Goal: Task Accomplishment & Management: Complete application form

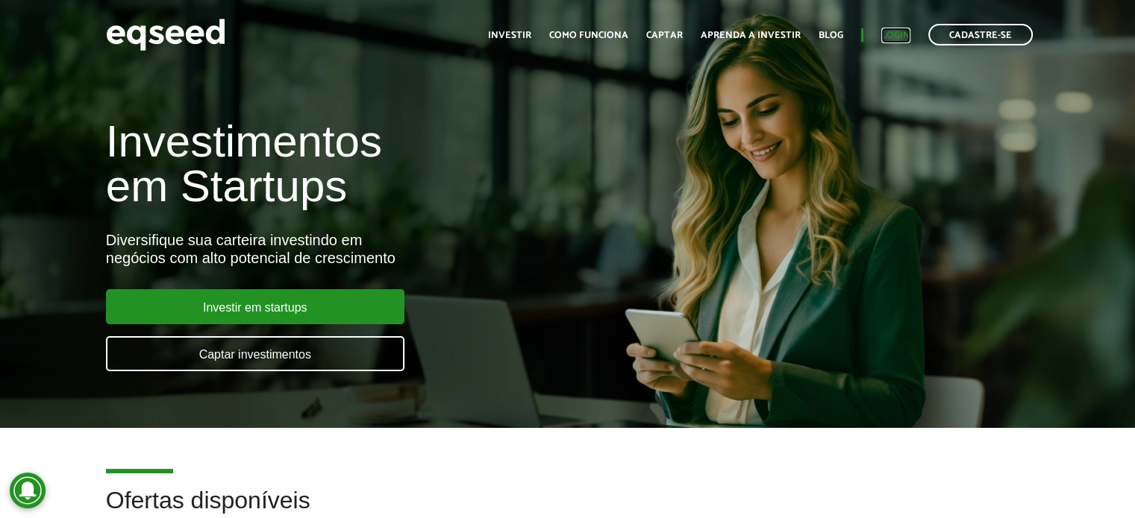
click at [886, 35] on link "Login" at bounding box center [895, 36] width 29 height 10
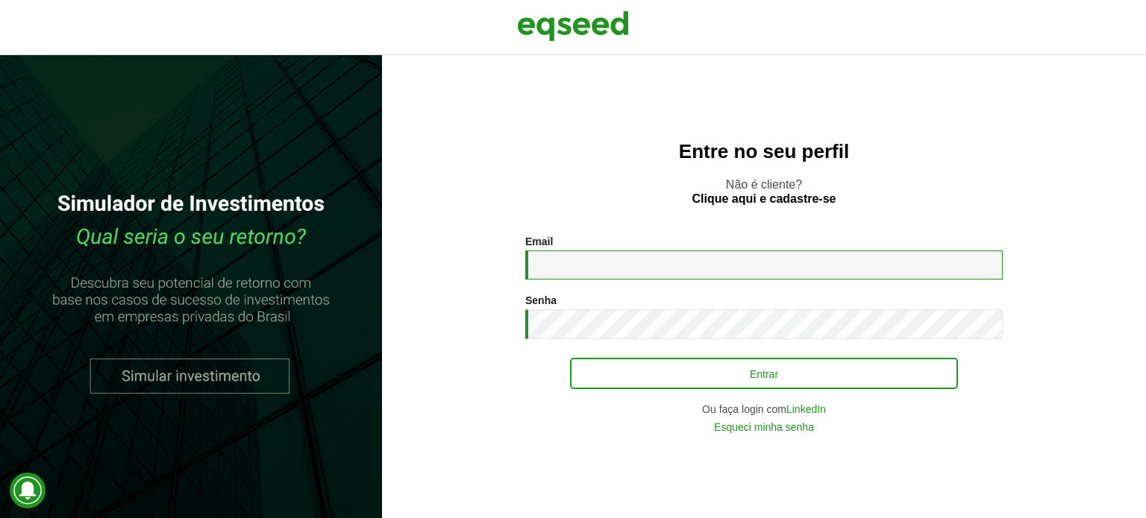
type input "**********"
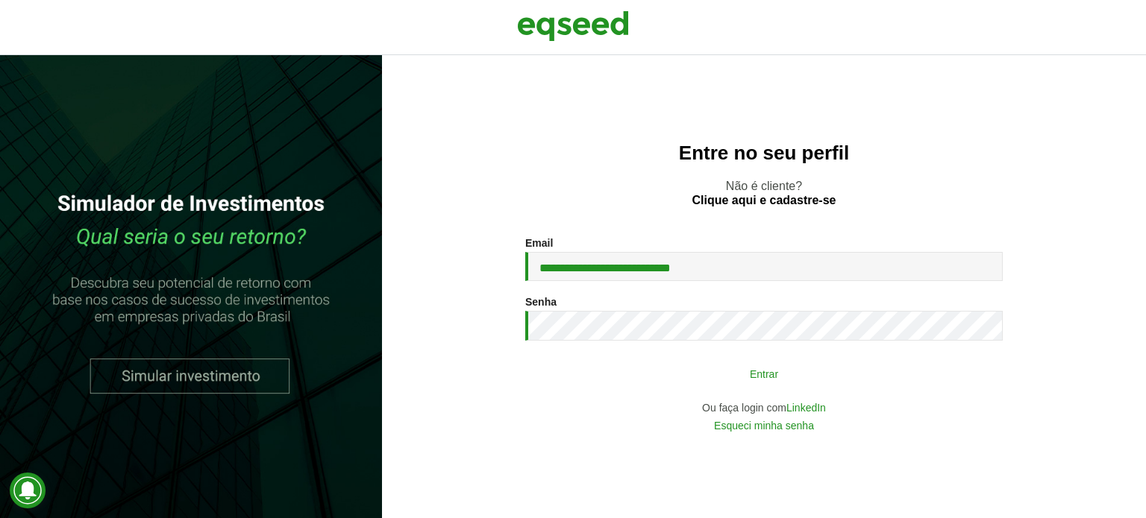
click at [739, 375] on button "Entrar" at bounding box center [764, 374] width 388 height 28
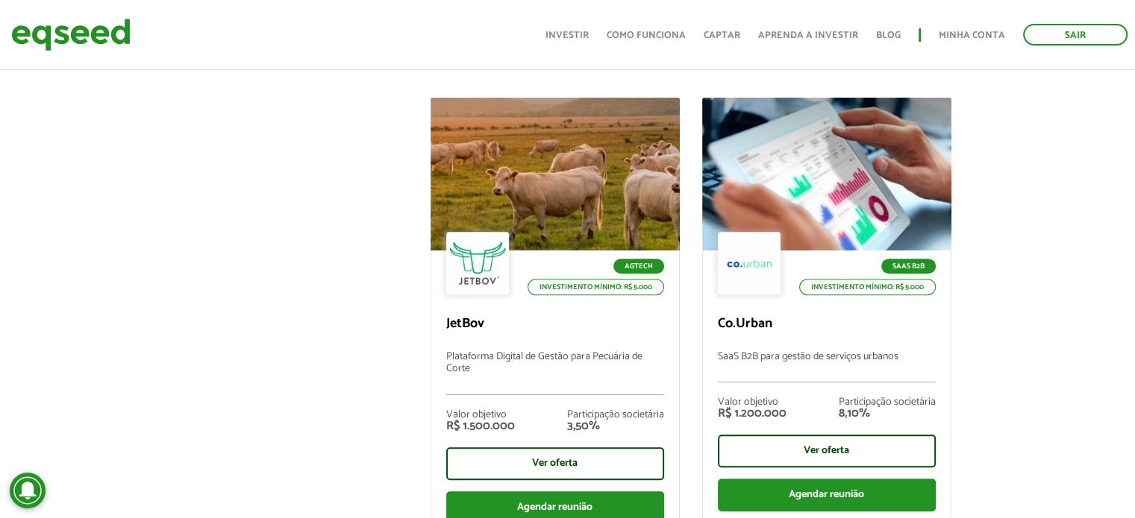
scroll to position [550, 0]
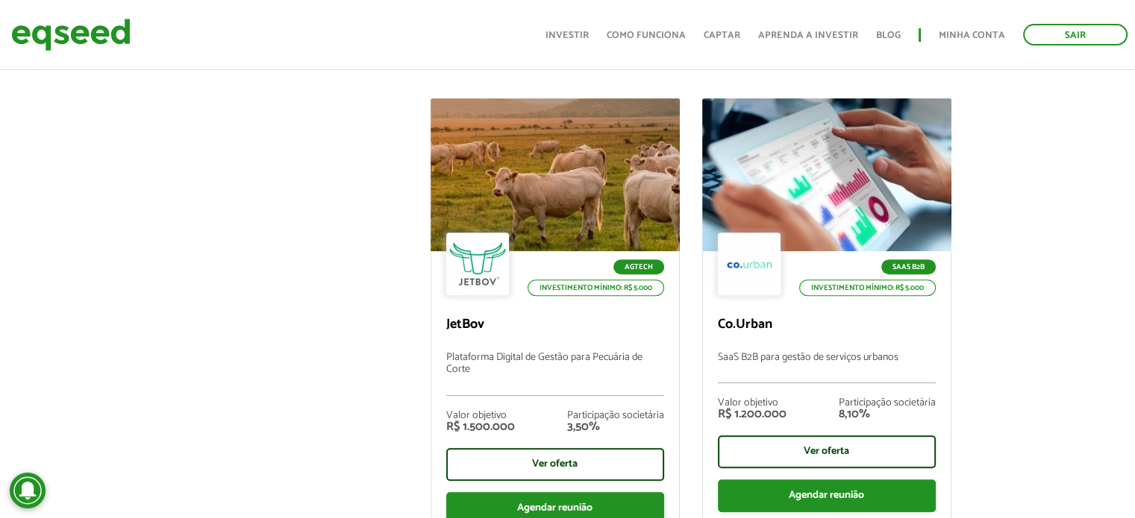
click at [994, 191] on div "Agtech Investimento mínimo: R$ 5.000 JetBov Plataforma Digital de Gestão para P…" at bounding box center [708, 312] width 851 height 428
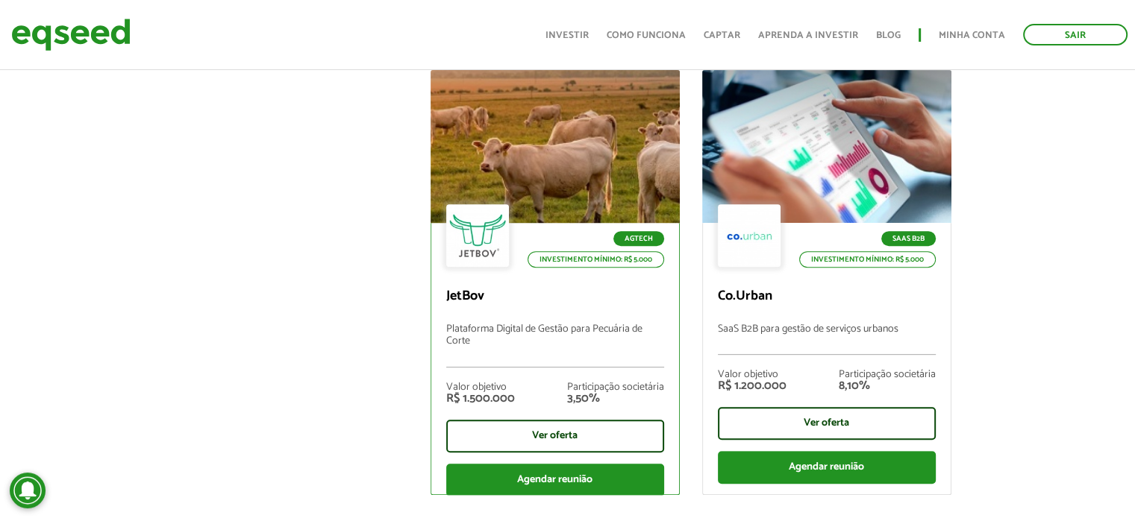
scroll to position [585, 0]
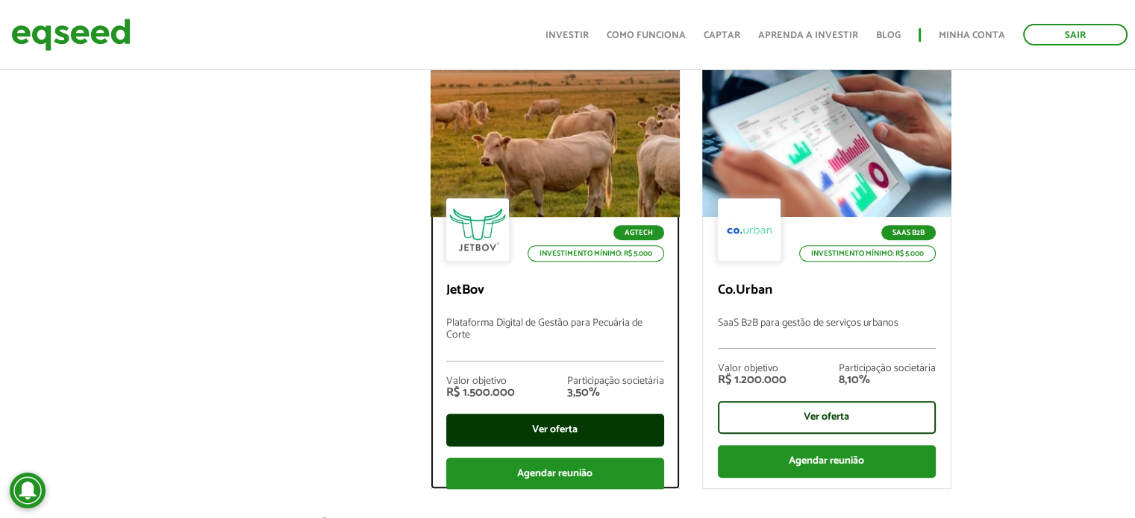
click at [560, 421] on div "Ver oferta" at bounding box center [555, 430] width 218 height 33
click at [562, 414] on div "Ver oferta" at bounding box center [555, 430] width 218 height 33
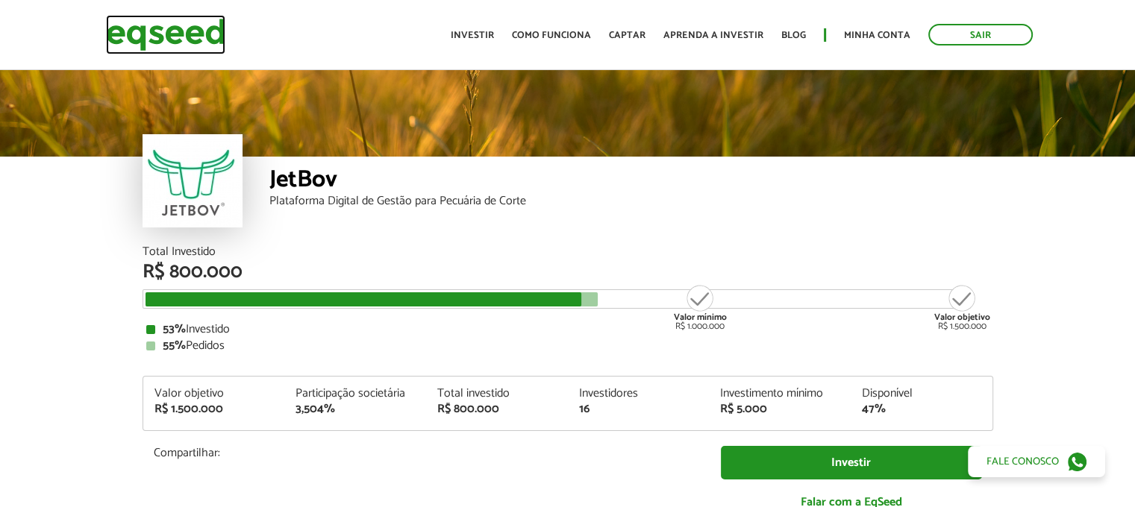
click at [154, 33] on img at bounding box center [165, 35] width 119 height 40
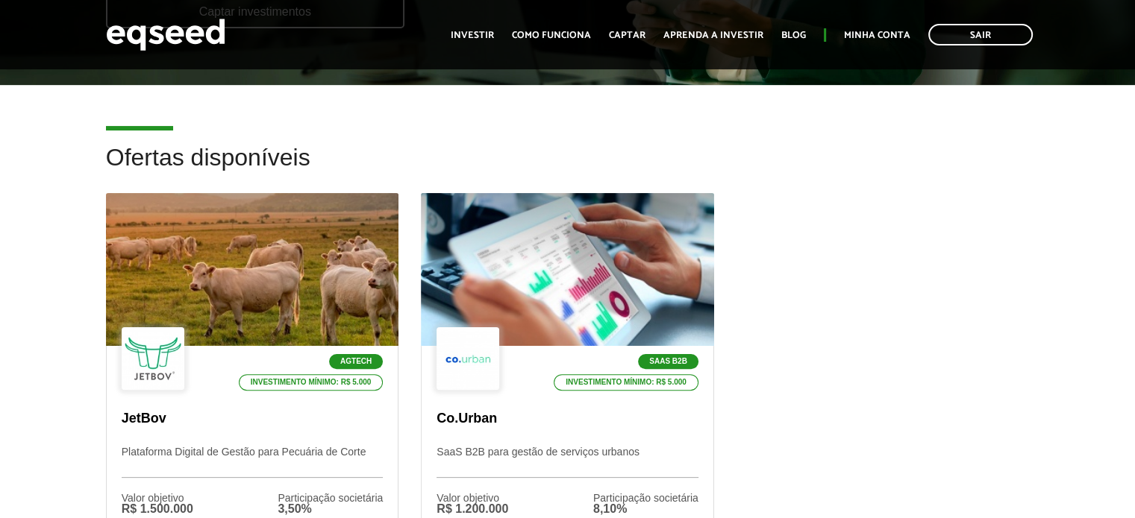
scroll to position [668, 0]
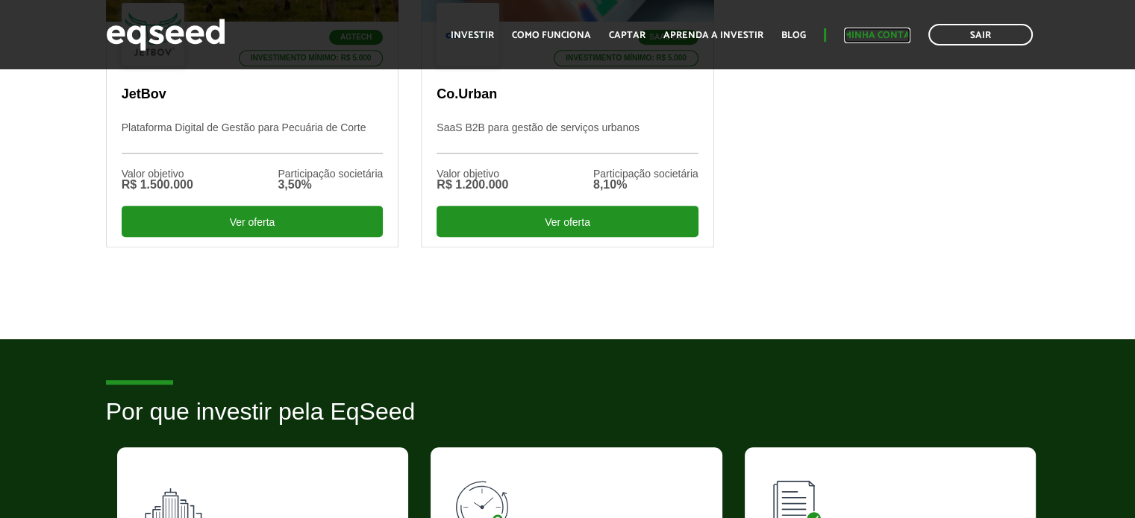
click at [869, 31] on link "Minha conta" at bounding box center [877, 36] width 66 height 10
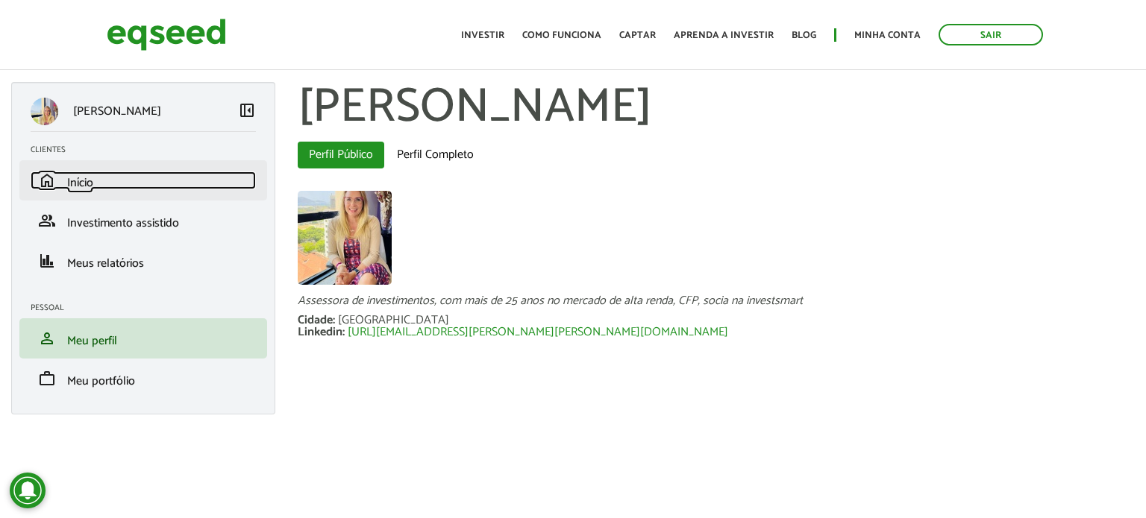
click at [101, 186] on link "home Início" at bounding box center [143, 181] width 225 height 18
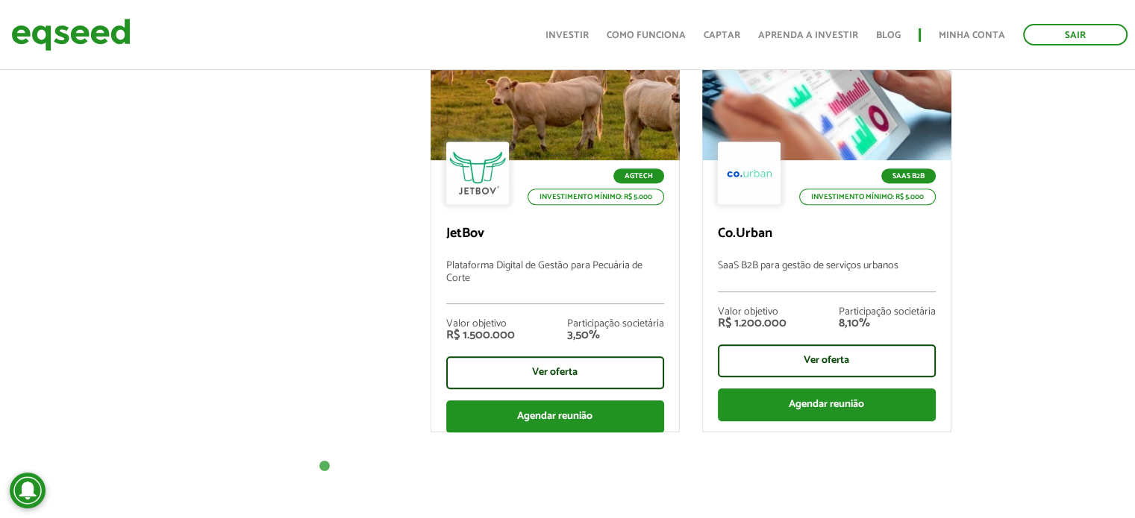
scroll to position [628, 0]
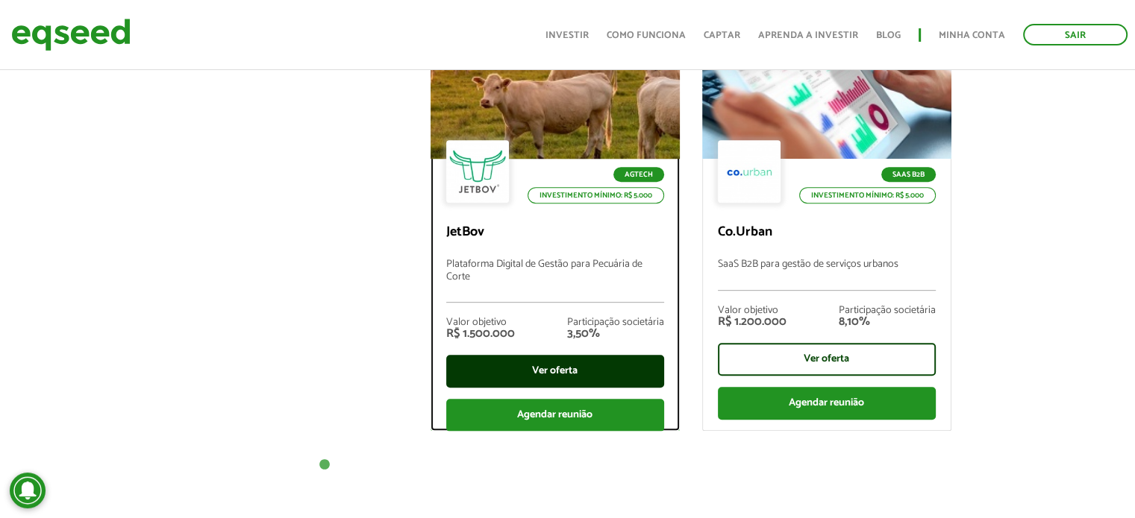
click at [574, 359] on div "Ver oferta" at bounding box center [555, 371] width 218 height 33
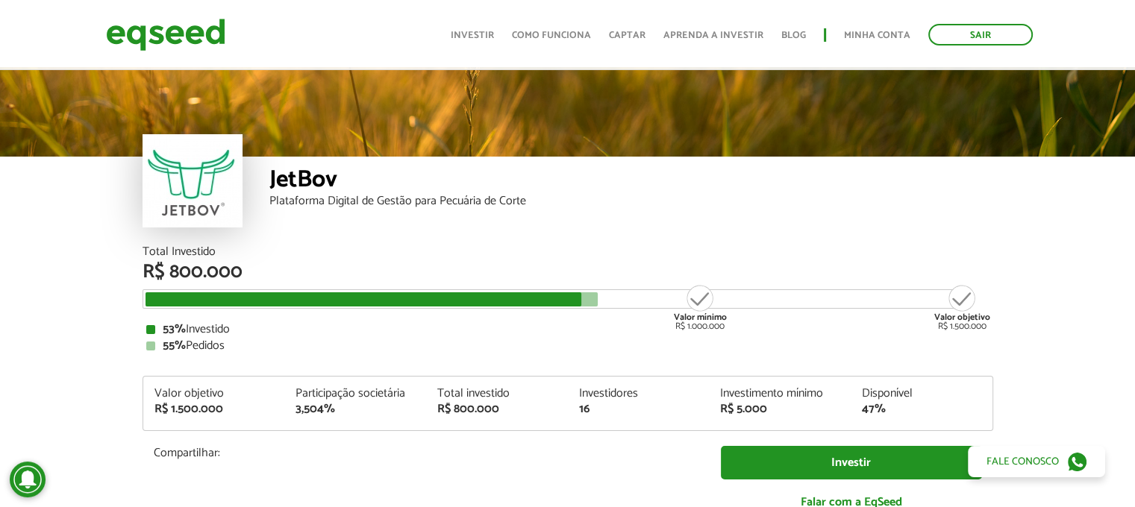
scroll to position [218, 0]
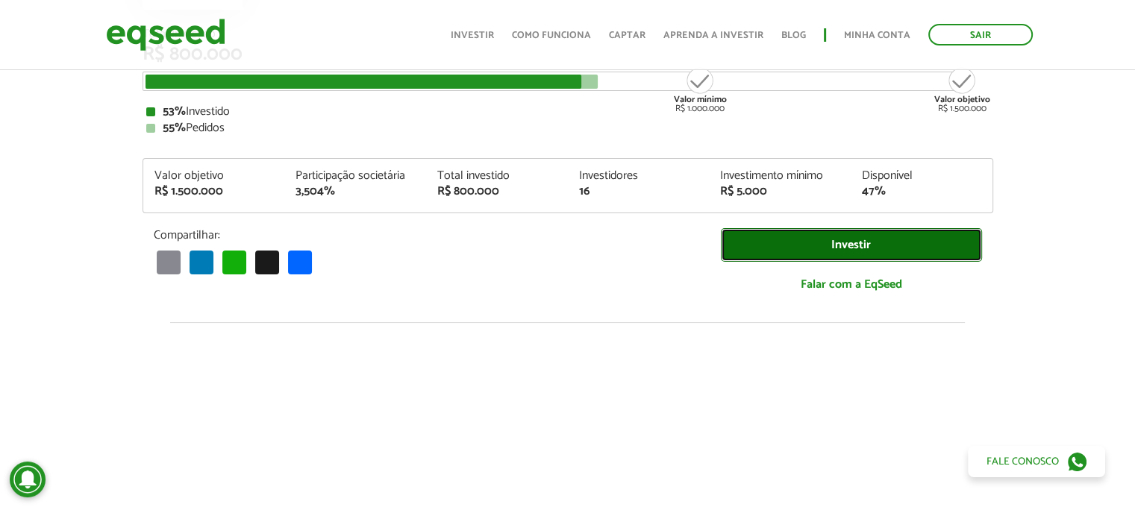
click at [812, 243] on link "Investir" at bounding box center [851, 245] width 261 height 34
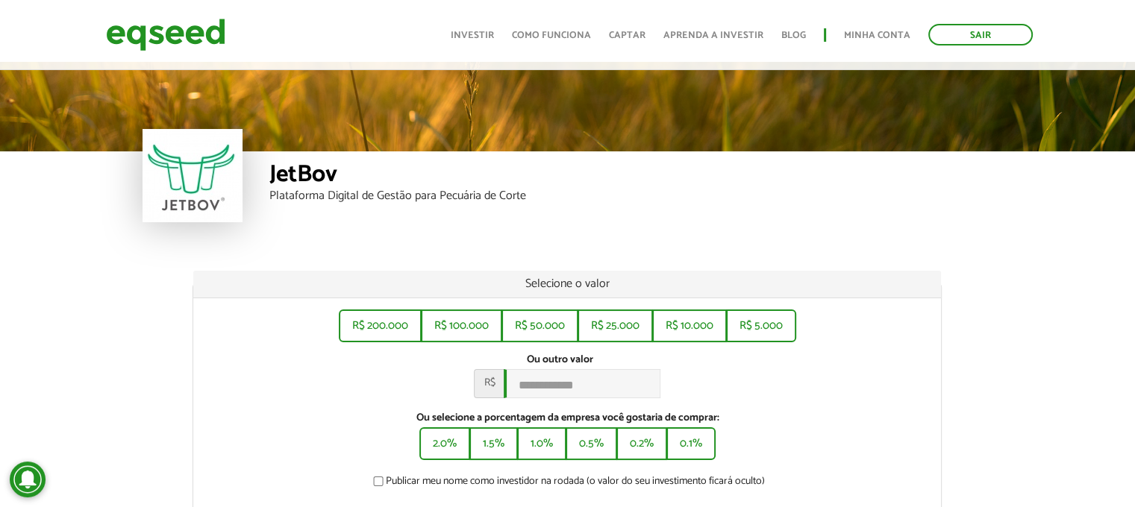
scroll to position [1, 0]
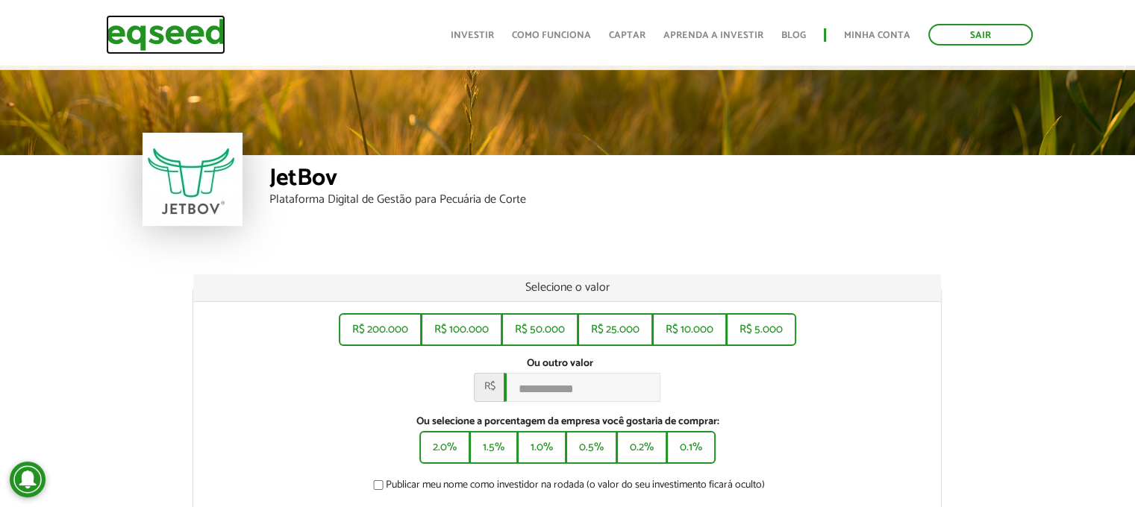
click at [200, 33] on img at bounding box center [165, 35] width 119 height 40
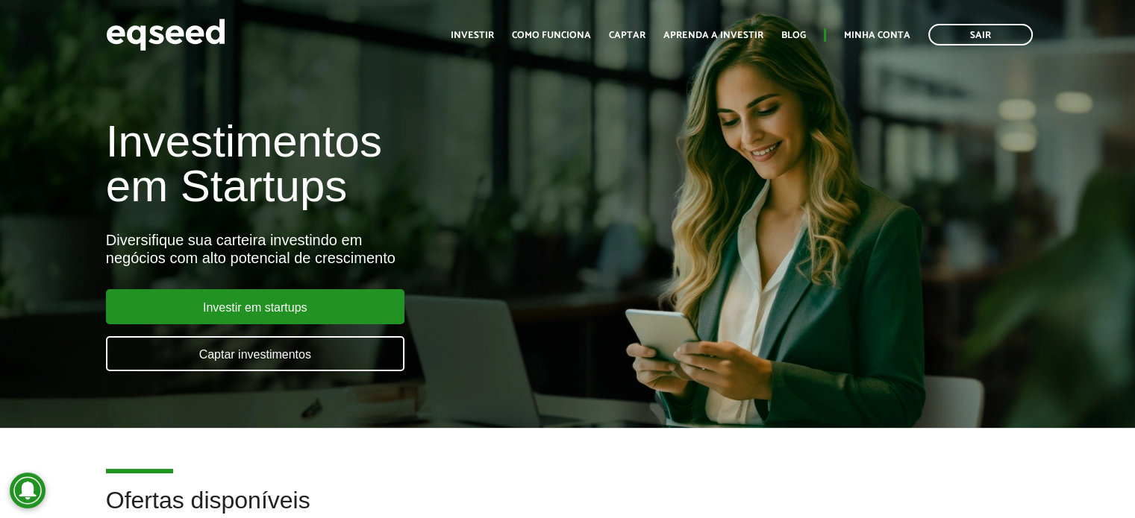
click at [880, 37] on link "Minha conta" at bounding box center [877, 36] width 66 height 10
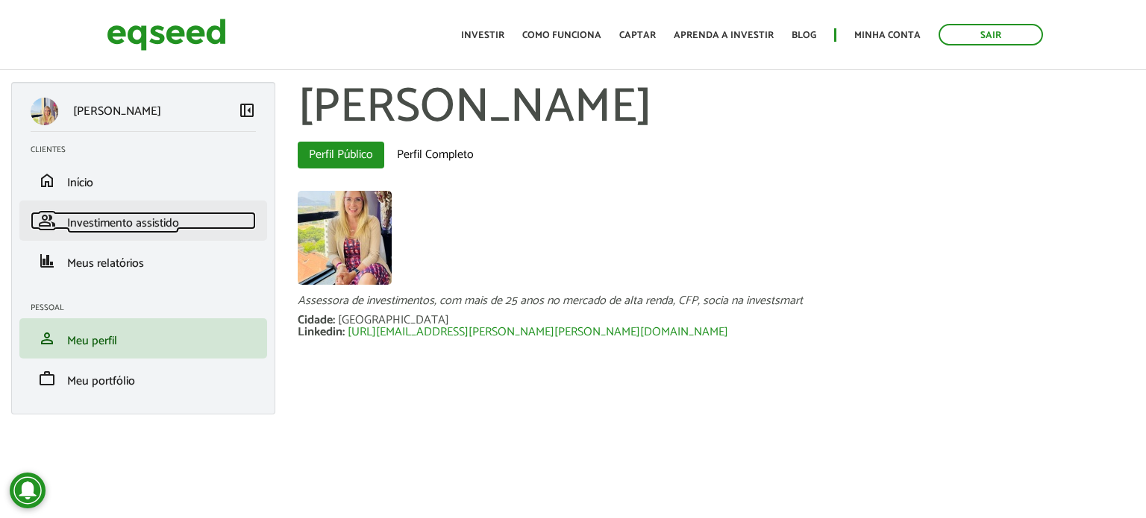
click at [122, 226] on span "Investimento assistido" at bounding box center [123, 223] width 112 height 20
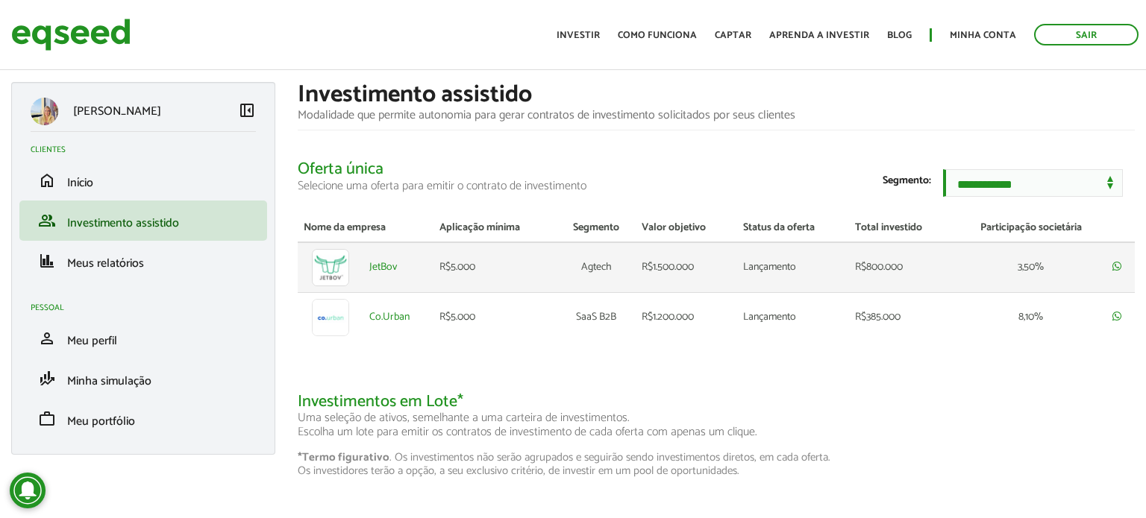
click at [331, 271] on img at bounding box center [330, 267] width 37 height 37
click at [480, 281] on td "R$5.000" at bounding box center [495, 267] width 124 height 51
click at [119, 265] on span "Meus relatórios" at bounding box center [105, 264] width 77 height 20
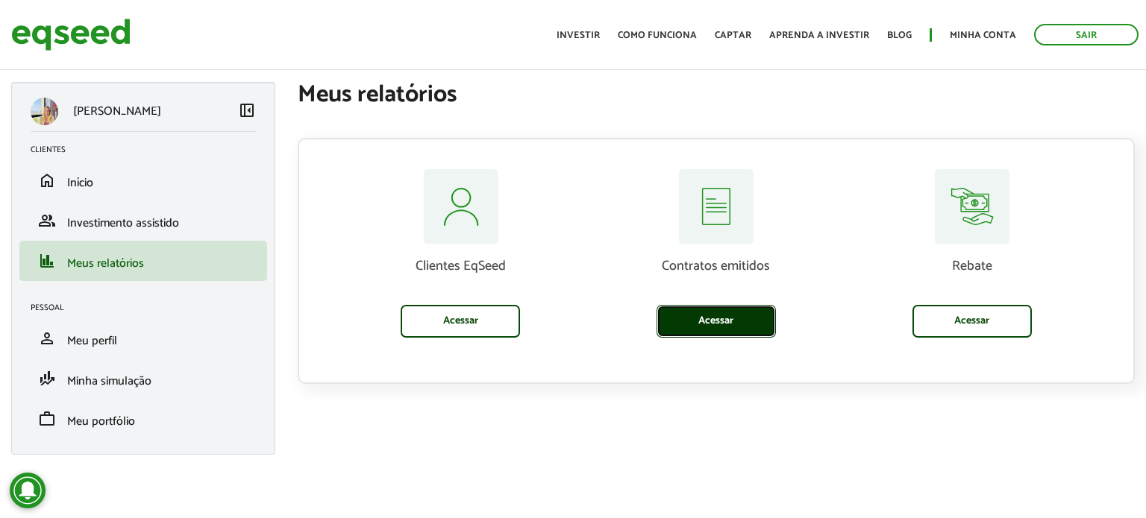
click at [699, 315] on link "Acessar" at bounding box center [715, 321] width 119 height 33
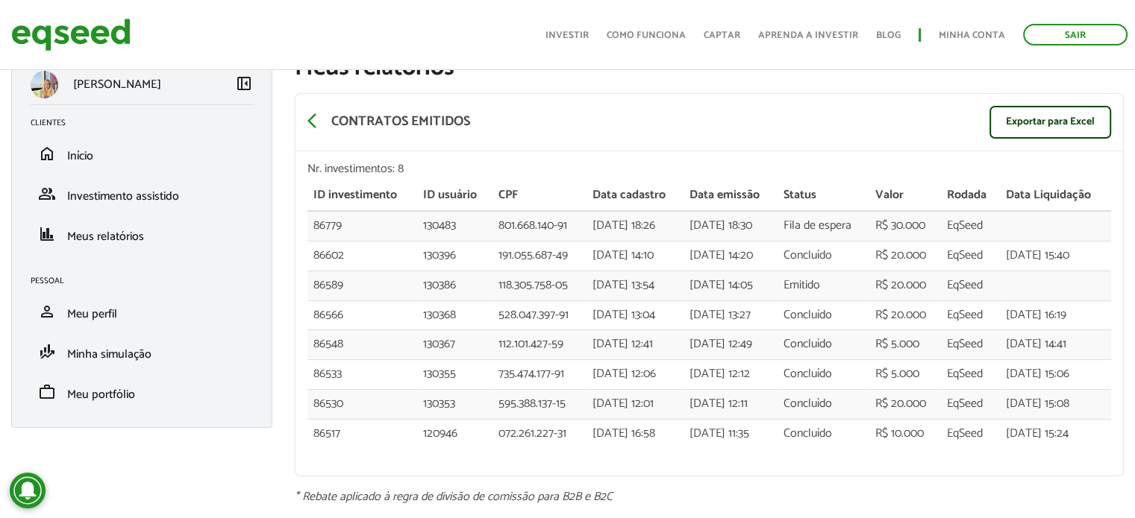
scroll to position [27, 0]
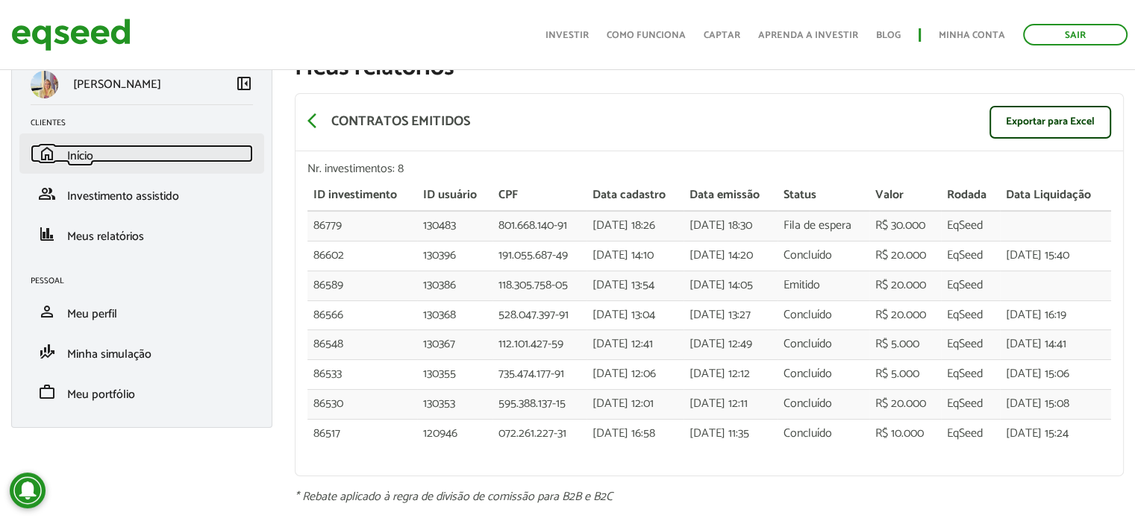
click at [98, 157] on link "home Início" at bounding box center [142, 154] width 222 height 18
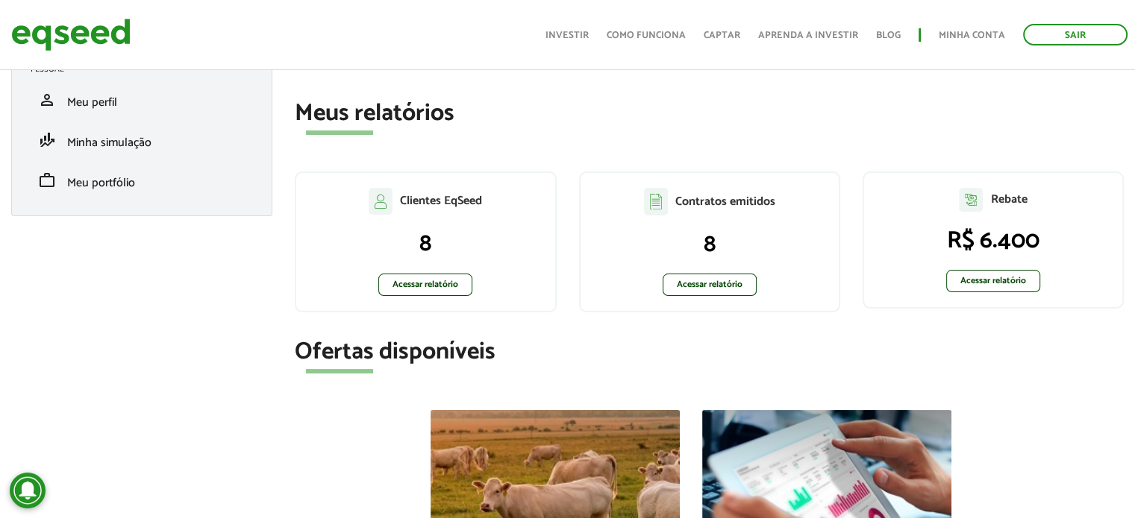
scroll to position [239, 0]
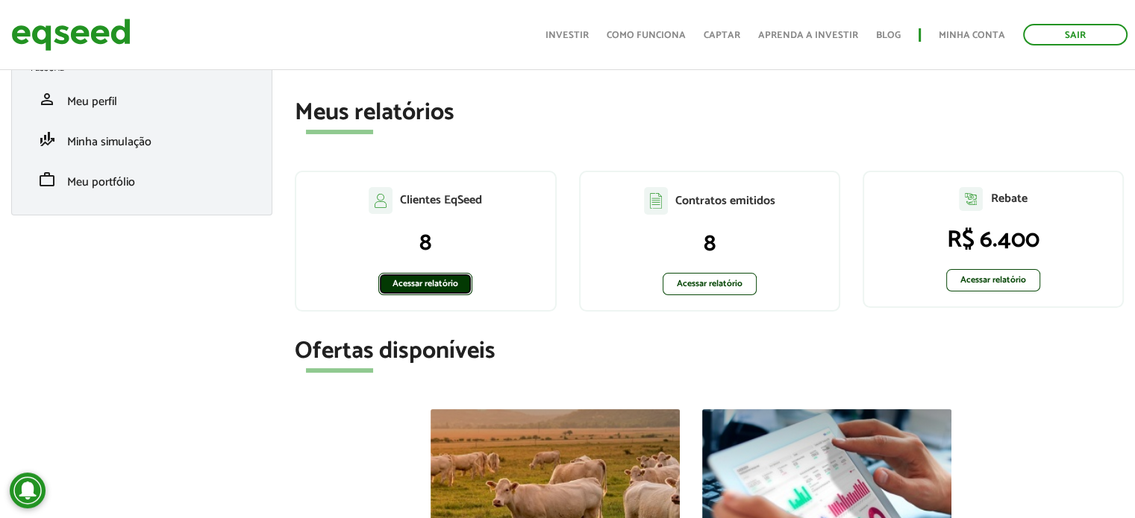
click at [445, 273] on link "Acessar relatório" at bounding box center [425, 284] width 94 height 22
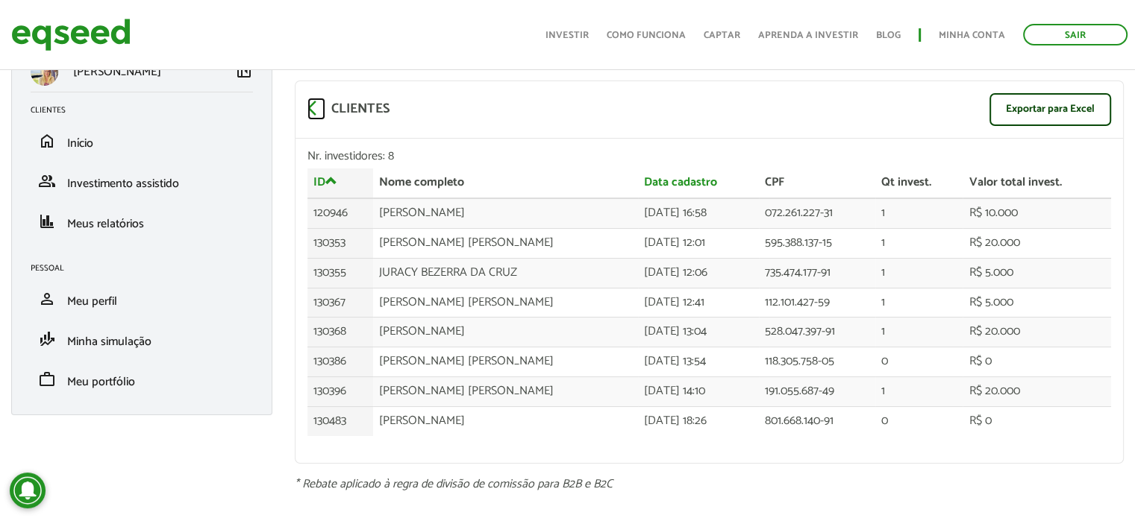
click at [316, 107] on span "arrow_back_ios" at bounding box center [316, 108] width 18 height 18
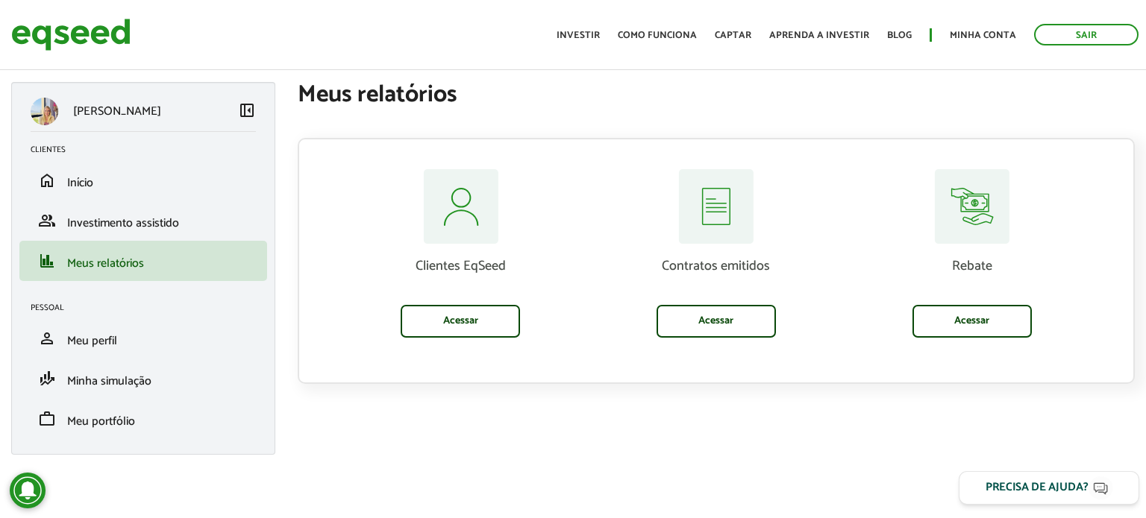
click at [1016, 483] on div "Precisa de ajuda?" at bounding box center [1036, 488] width 103 height 11
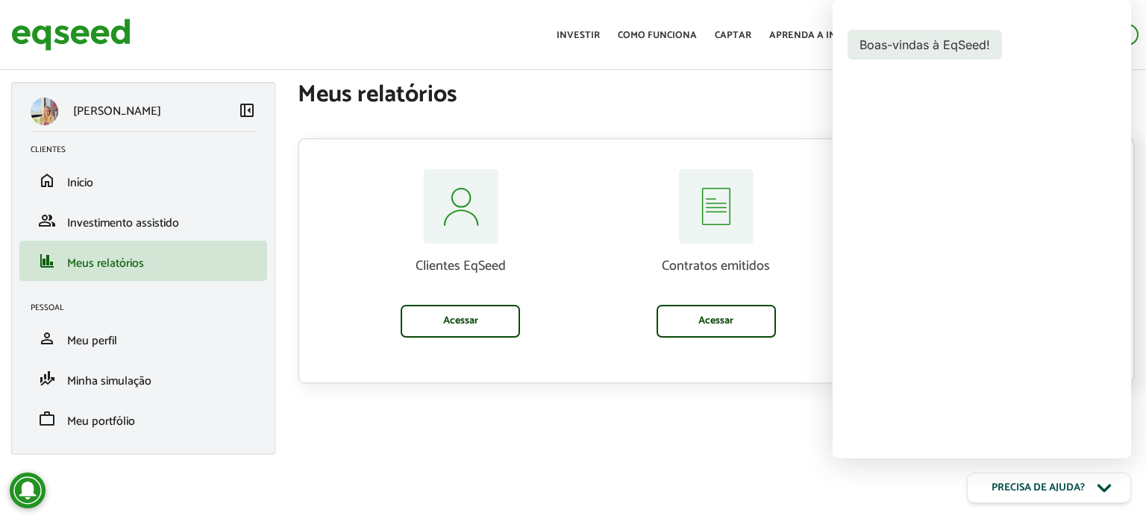
click at [799, 423] on div "Erica Cruz left_panel_close Clientes home Início group Investimento assistido f…" at bounding box center [573, 276] width 1146 height 388
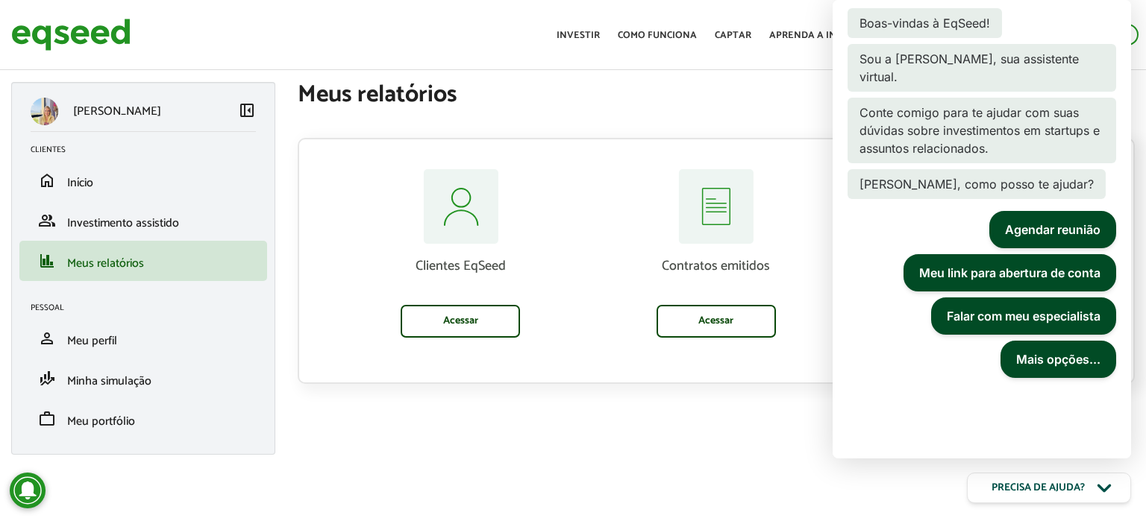
scroll to position [23, 0]
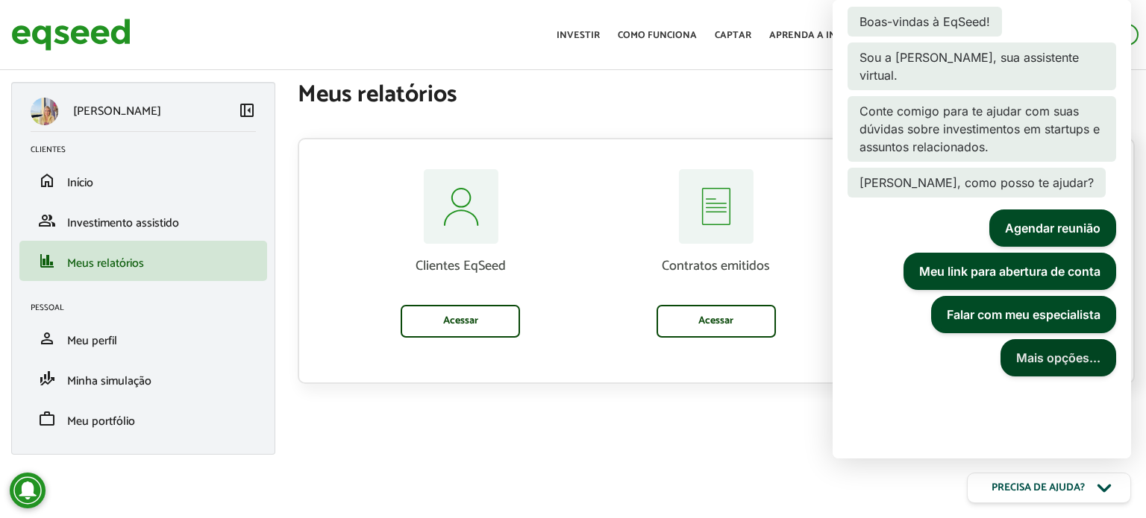
click at [1026, 339] on button "Mais opções..." at bounding box center [1058, 357] width 116 height 37
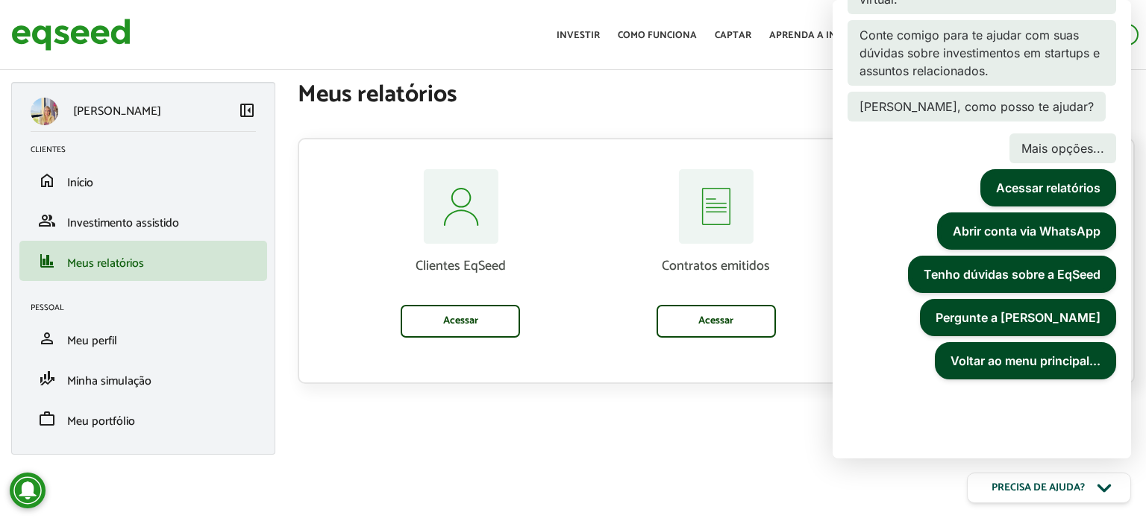
scroll to position [101, 0]
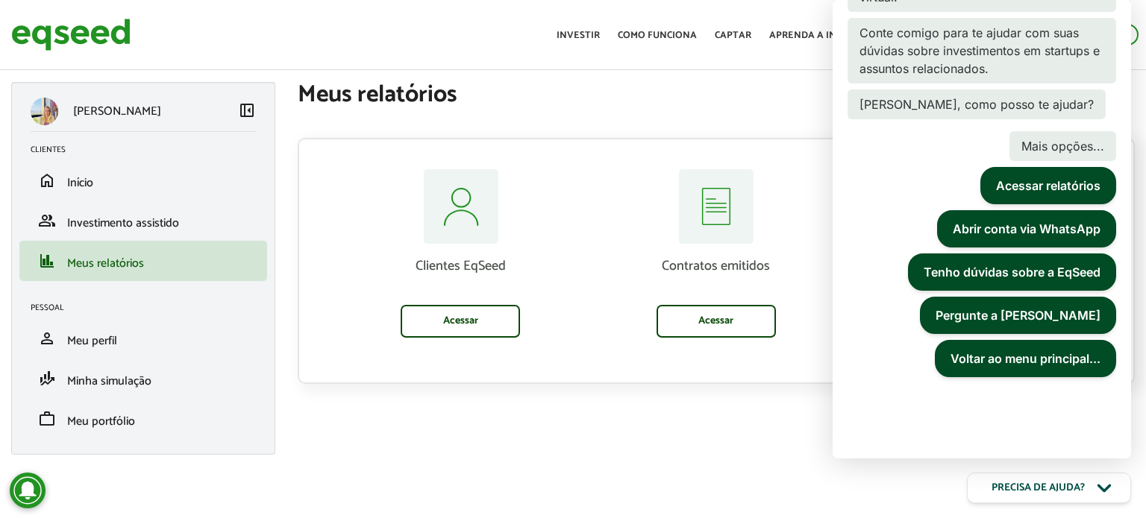
click at [754, 428] on div "Erica Cruz left_panel_close Clientes home Início group Investimento assistido f…" at bounding box center [573, 276] width 1146 height 388
click at [1032, 494] on div "Precisa de ajuda?" at bounding box center [1036, 488] width 103 height 11
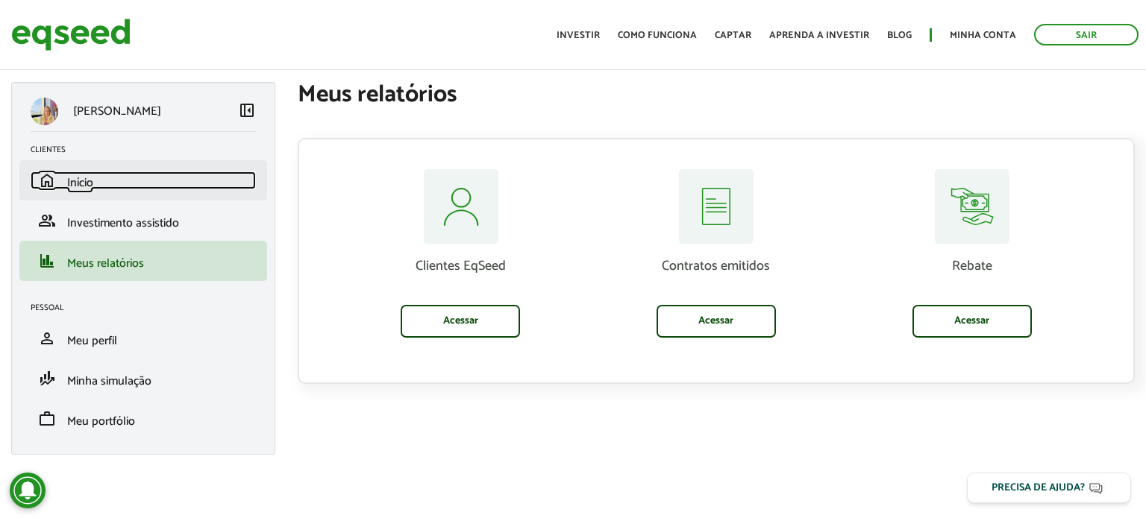
click at [104, 186] on link "home Início" at bounding box center [143, 181] width 225 height 18
click at [94, 174] on link "home Início" at bounding box center [143, 181] width 225 height 18
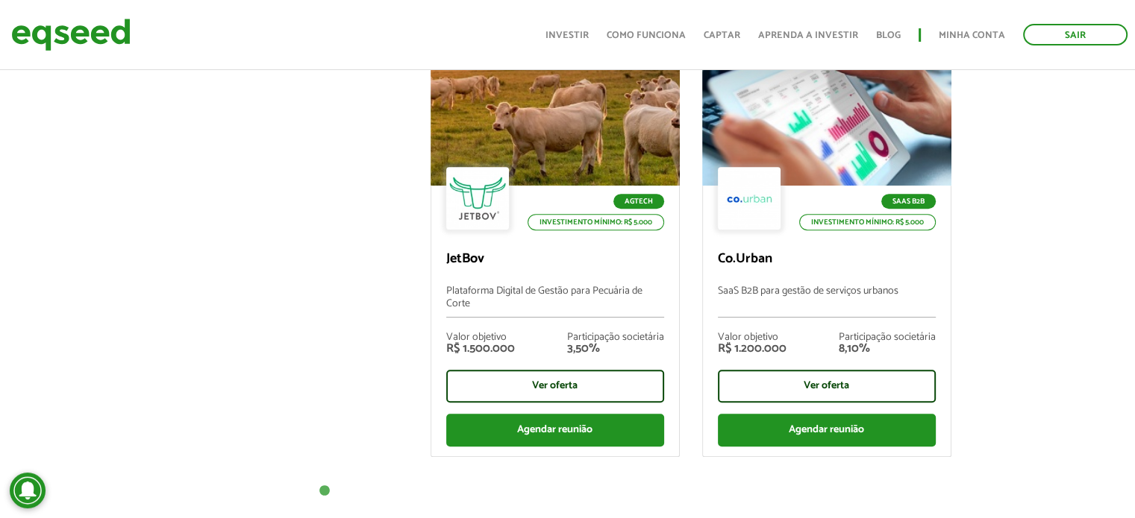
scroll to position [602, 0]
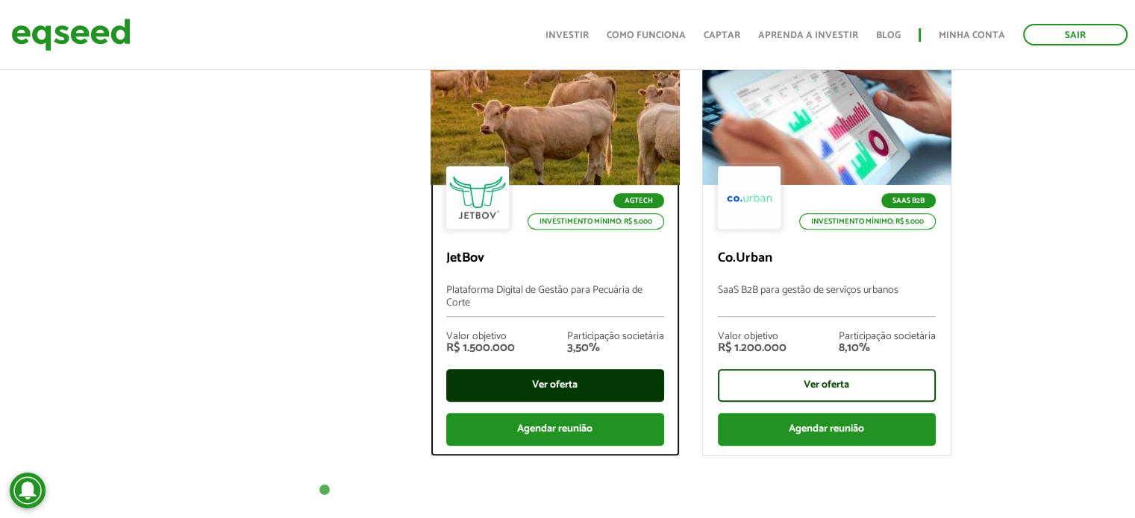
click at [512, 387] on div "Ver oferta" at bounding box center [555, 385] width 218 height 33
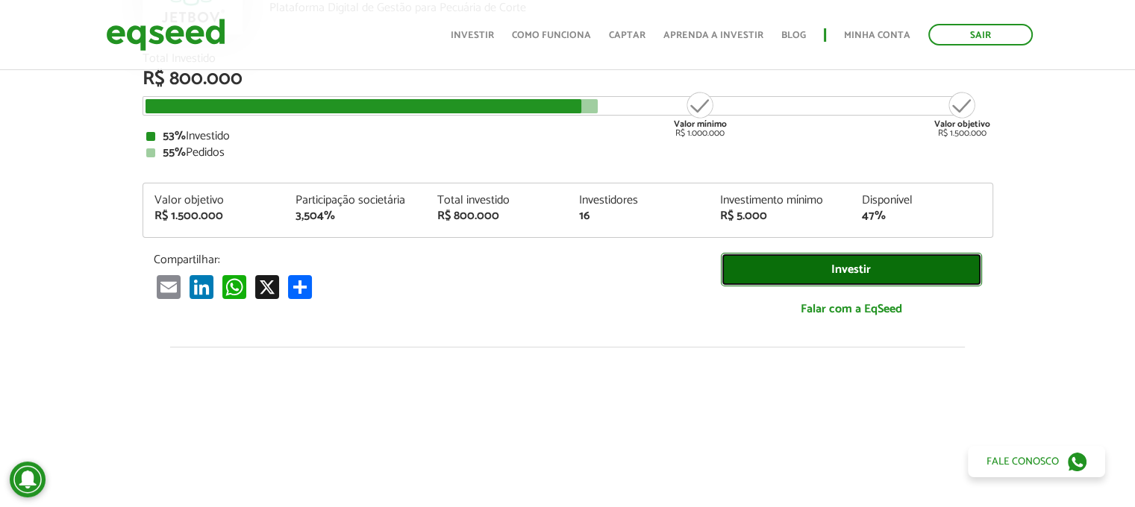
click at [760, 269] on link "Investir" at bounding box center [851, 270] width 261 height 34
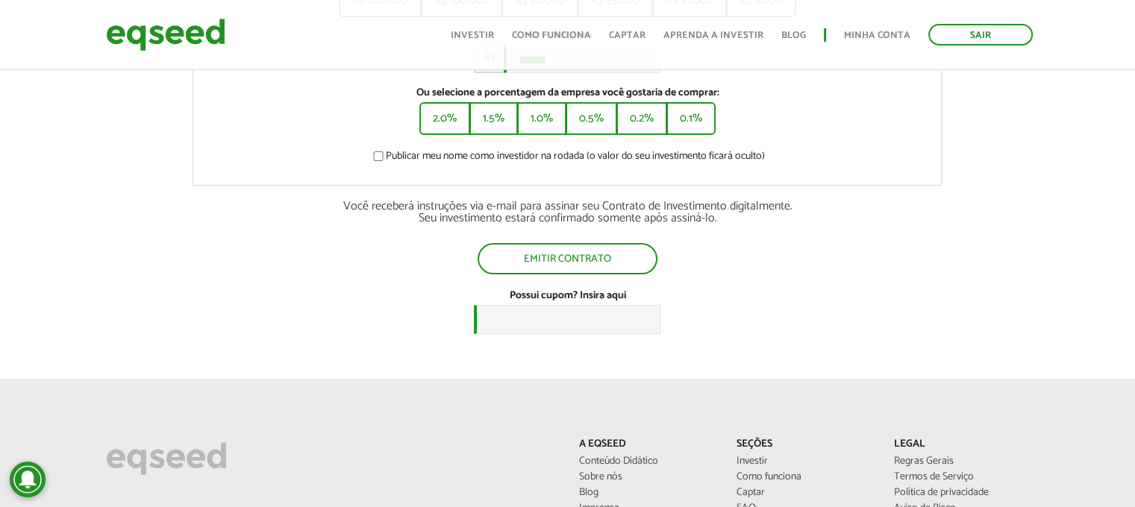
scroll to position [331, 0]
type input "******"
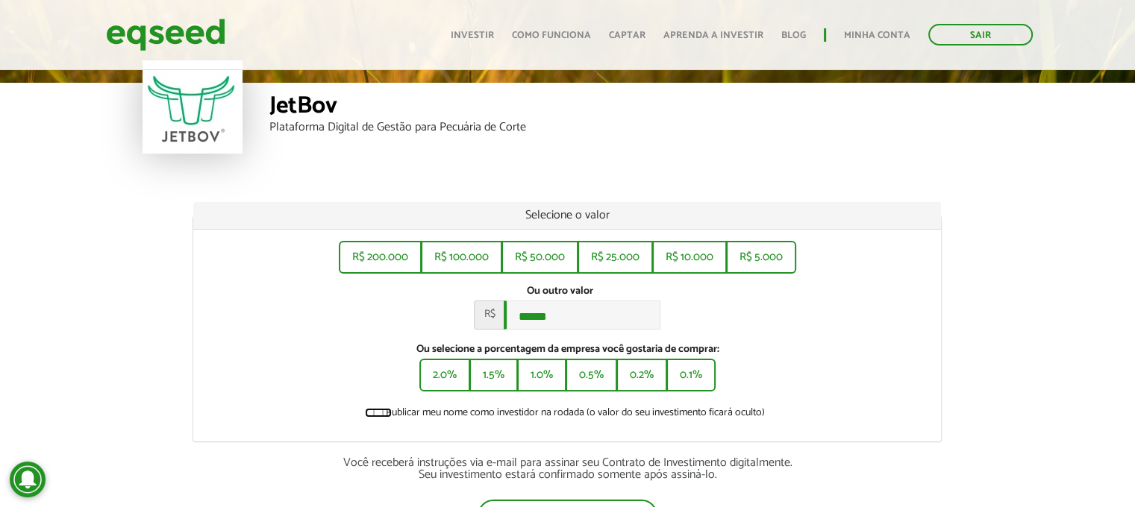
scroll to position [0, 0]
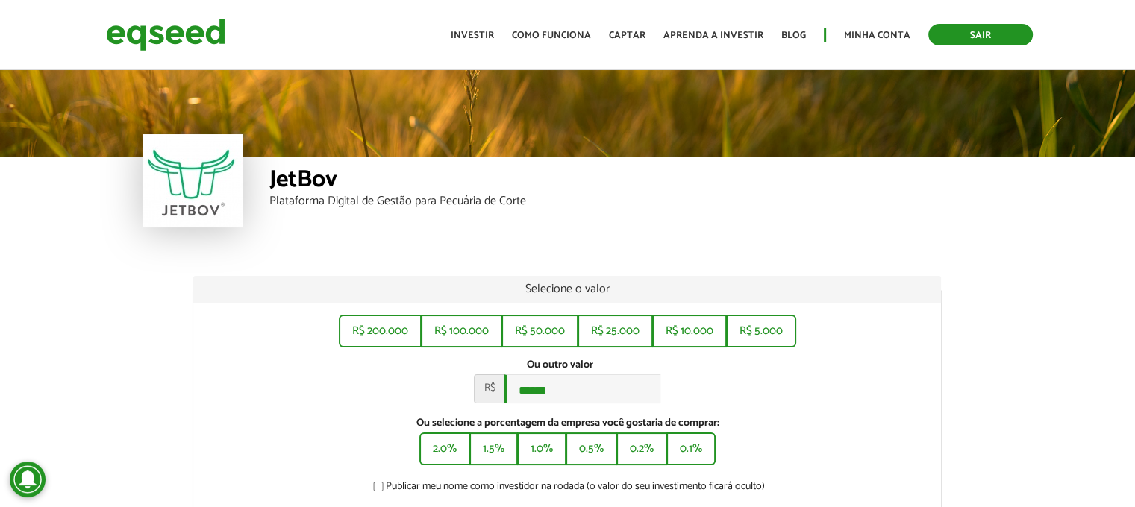
click at [1011, 40] on link "Sair" at bounding box center [980, 35] width 104 height 22
click at [961, 24] on link "Sair" at bounding box center [980, 35] width 104 height 22
click at [967, 38] on link "Sair" at bounding box center [980, 35] width 104 height 22
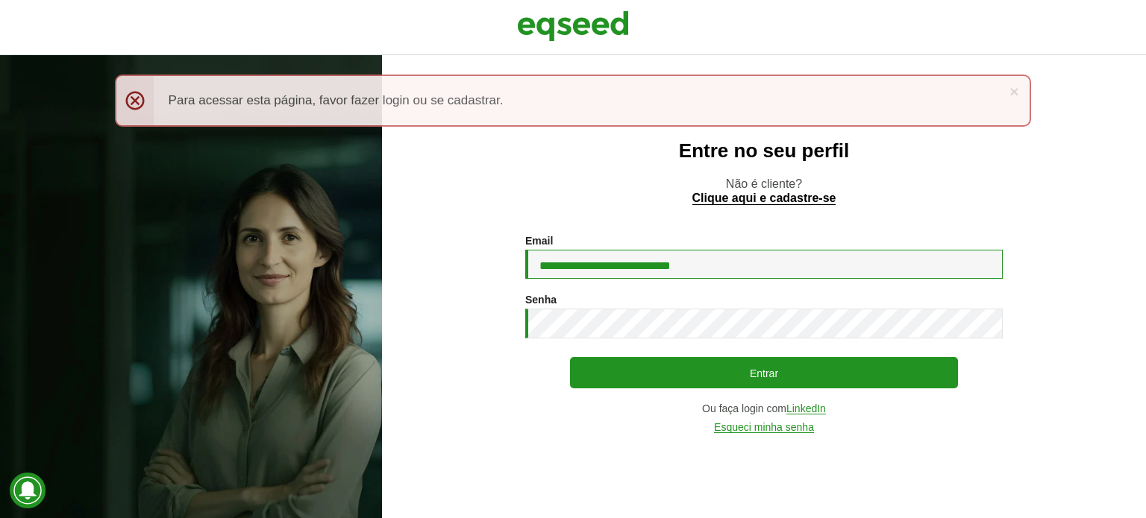
click at [656, 266] on input "**********" at bounding box center [763, 264] width 477 height 29
type input "**********"
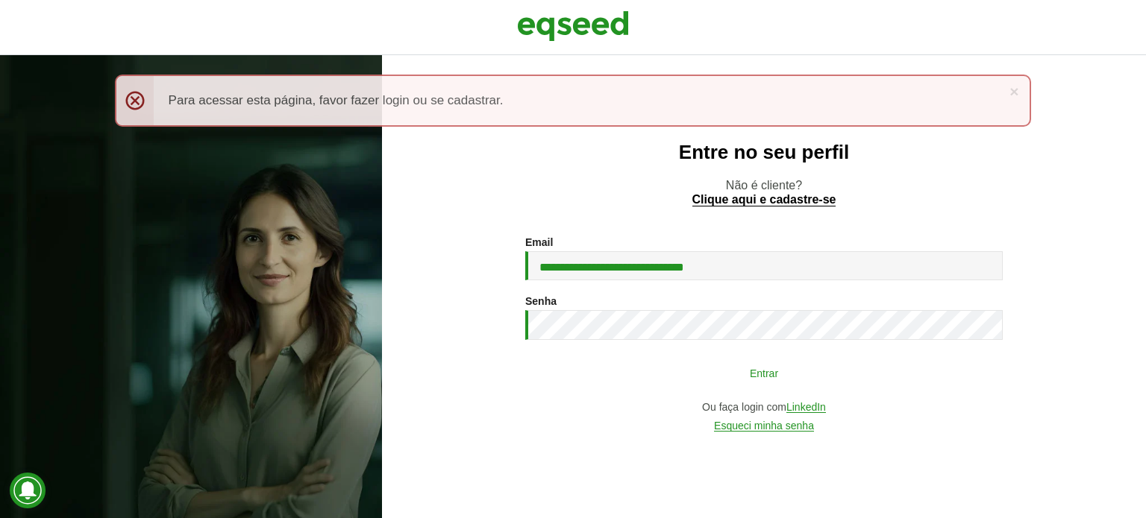
click at [640, 380] on button "Entrar" at bounding box center [764, 373] width 388 height 28
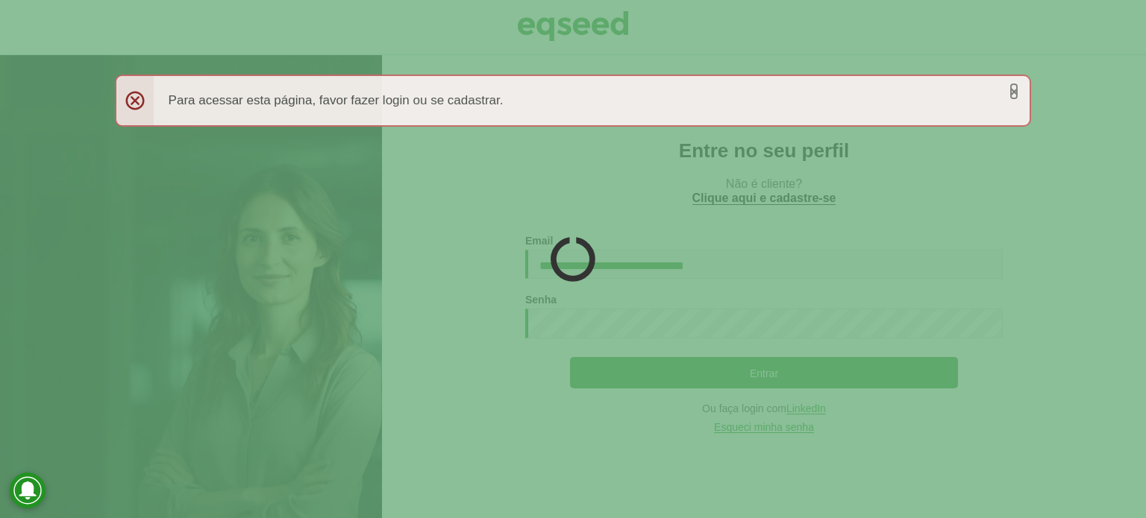
click at [1010, 95] on link "×" at bounding box center [1013, 92] width 9 height 16
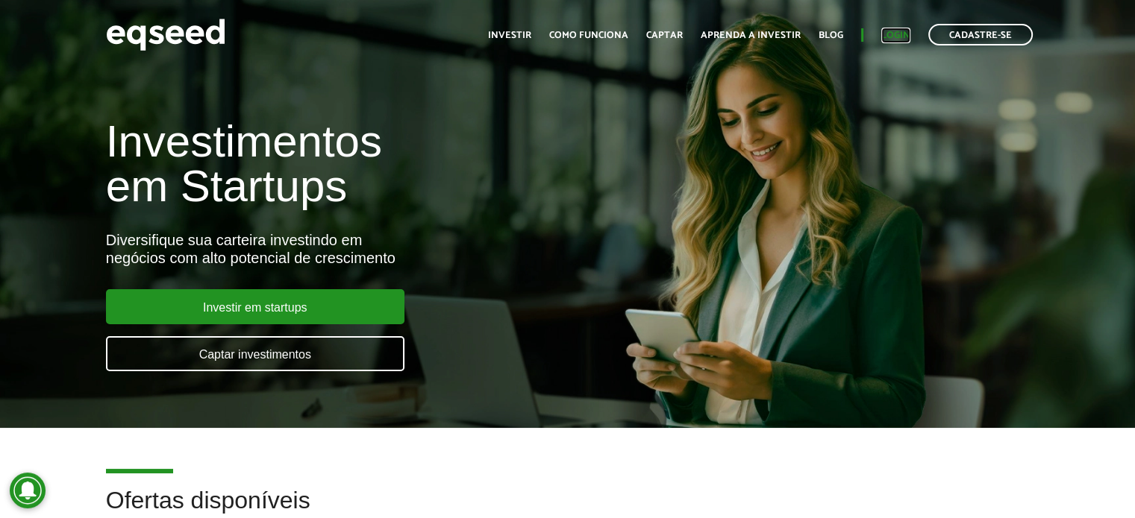
click at [885, 40] on link "Login" at bounding box center [895, 36] width 29 height 10
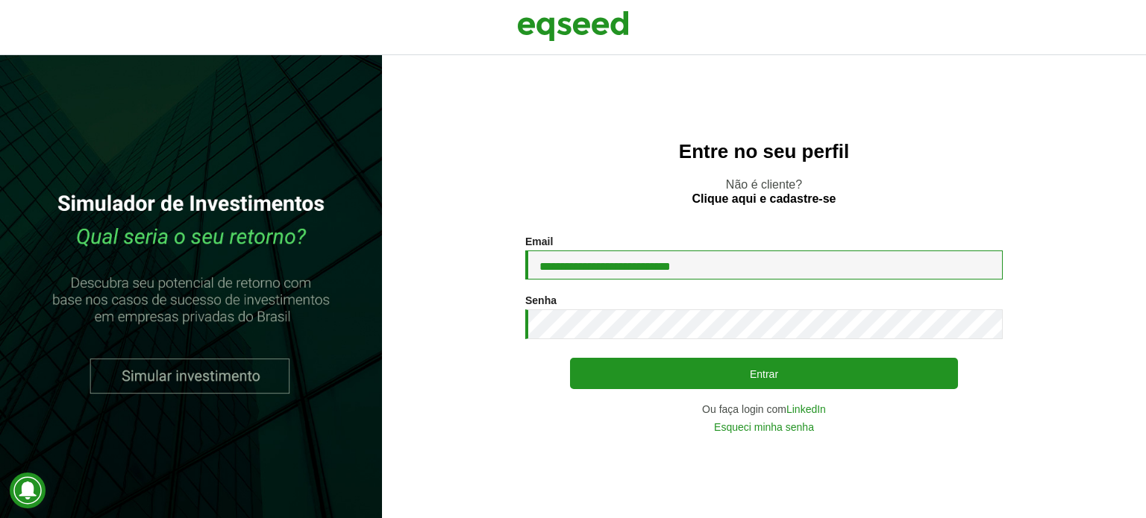
click at [711, 263] on input "**********" at bounding box center [763, 265] width 477 height 29
type input "**********"
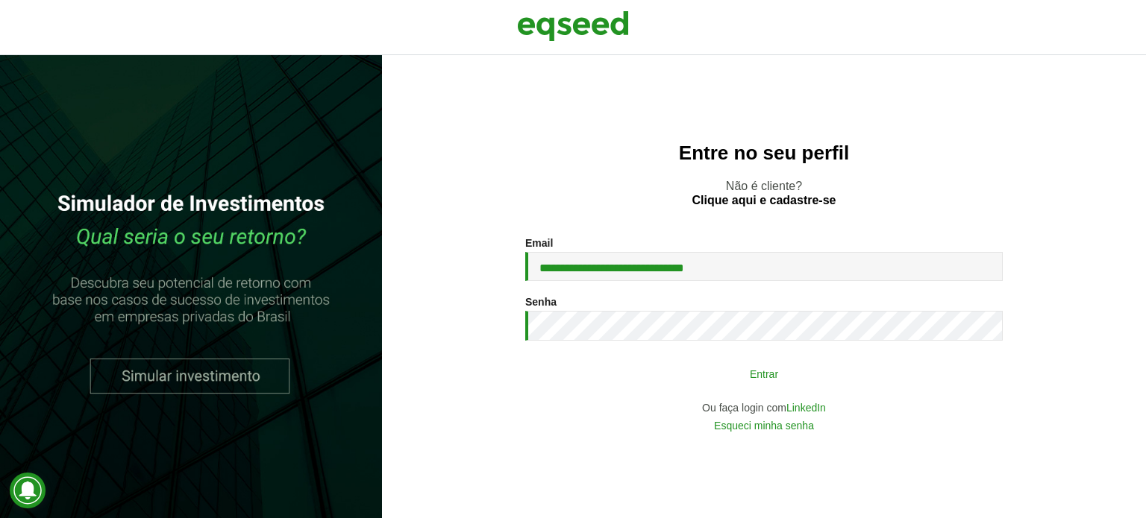
click at [704, 366] on button "Entrar" at bounding box center [764, 374] width 388 height 28
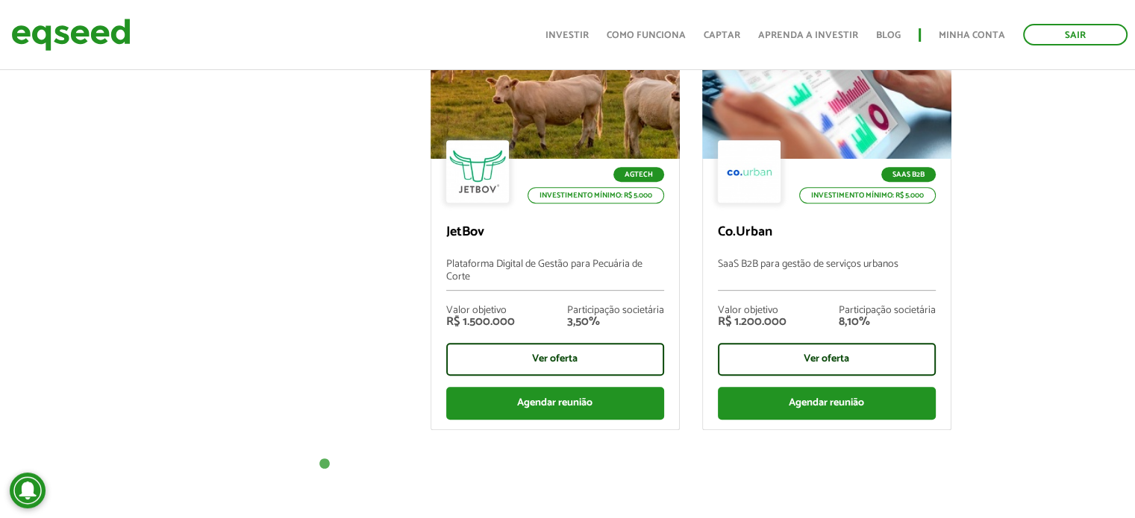
scroll to position [638, 0]
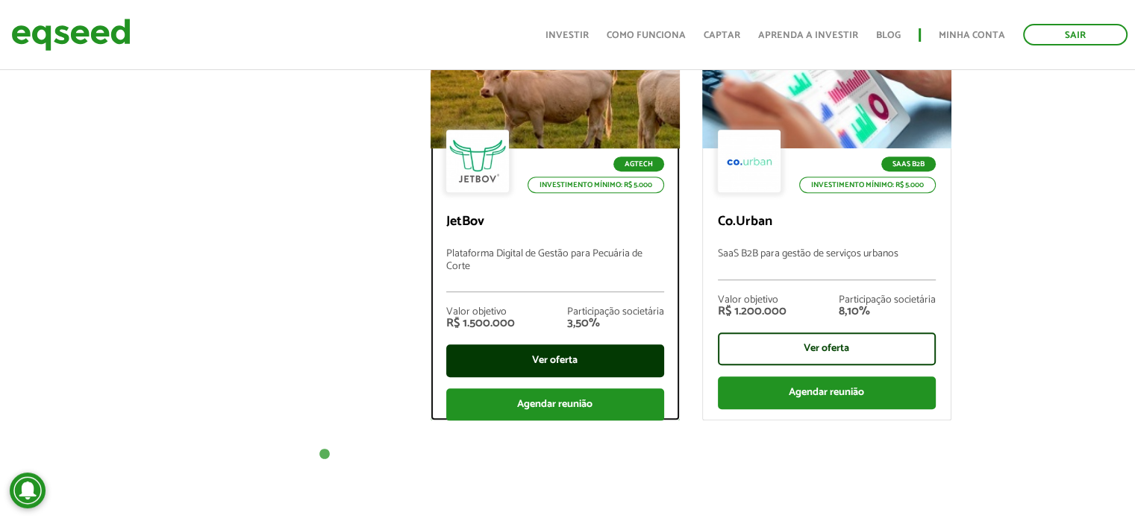
click at [595, 363] on div "Ver oferta" at bounding box center [555, 361] width 218 height 33
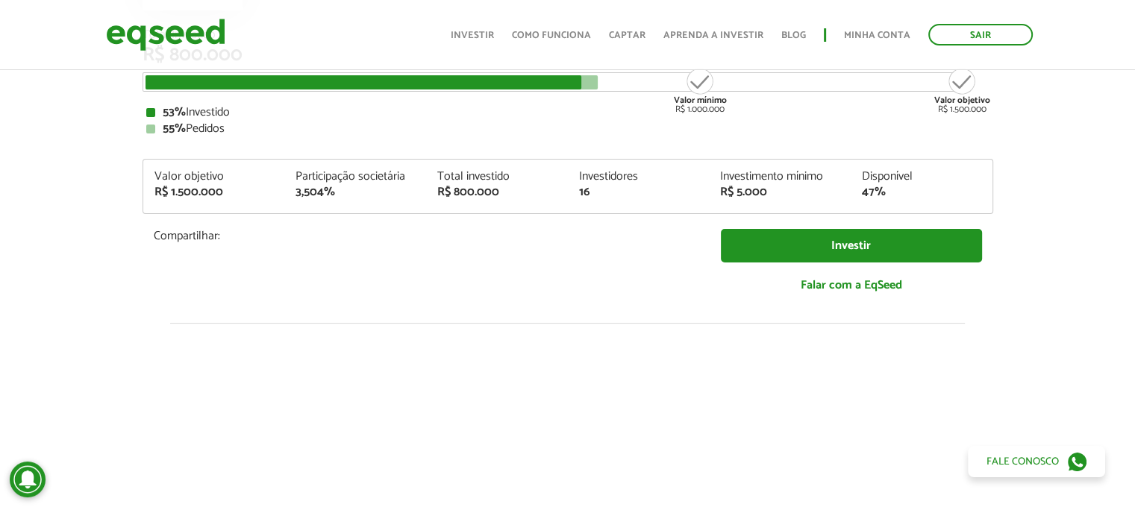
scroll to position [218, 0]
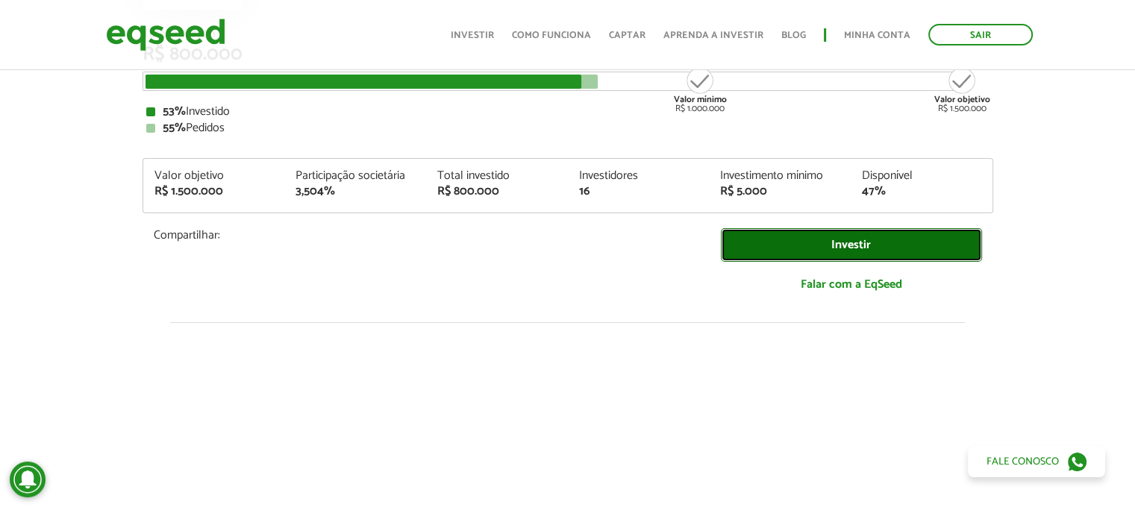
click at [791, 253] on link "Investir" at bounding box center [851, 245] width 261 height 34
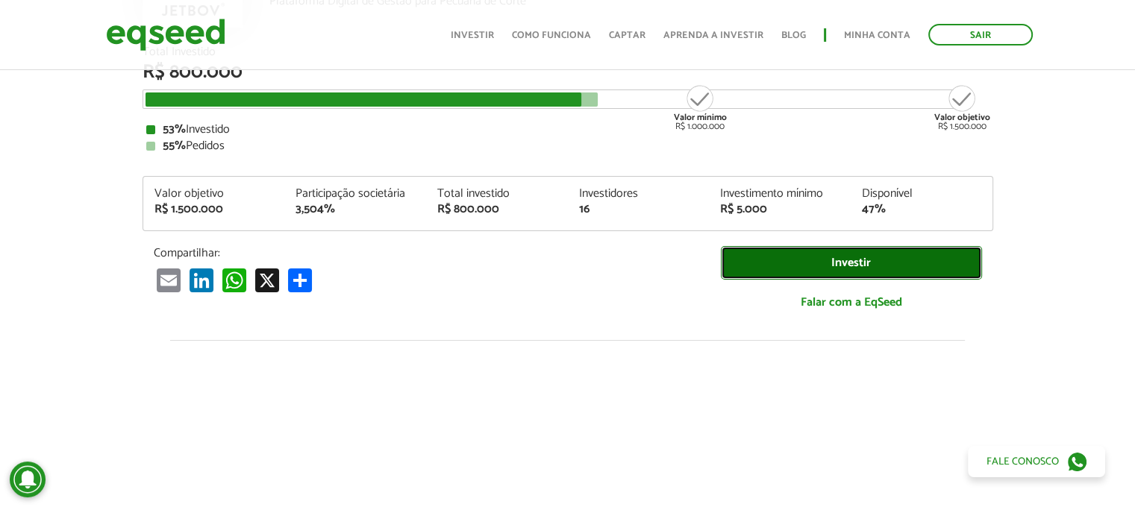
scroll to position [200, 0]
click at [824, 248] on link "Investir" at bounding box center [851, 263] width 261 height 34
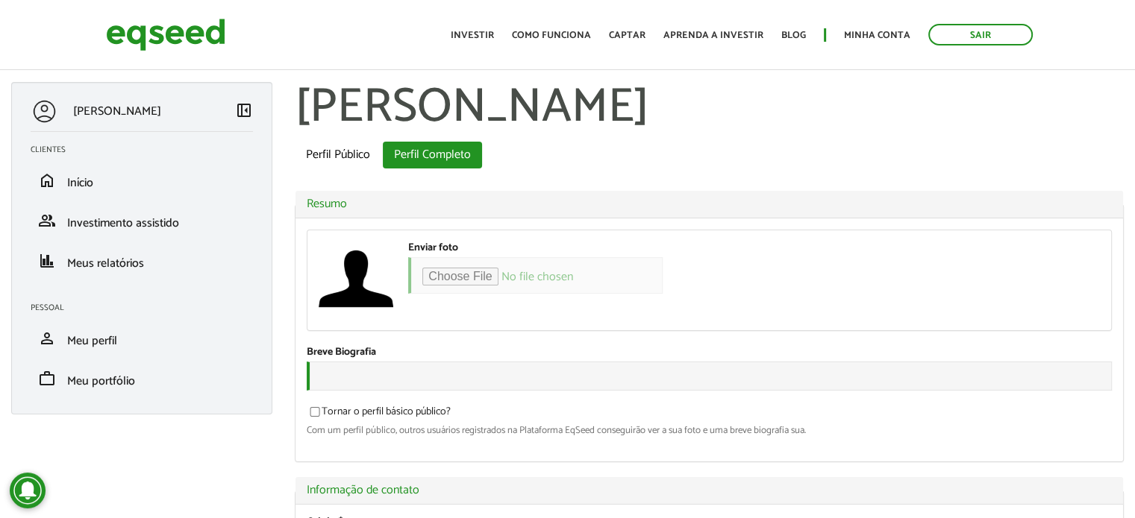
select select "***"
type input "**********"
click at [122, 193] on li "home Início" at bounding box center [141, 180] width 245 height 40
click at [99, 183] on link "home Início" at bounding box center [142, 181] width 222 height 18
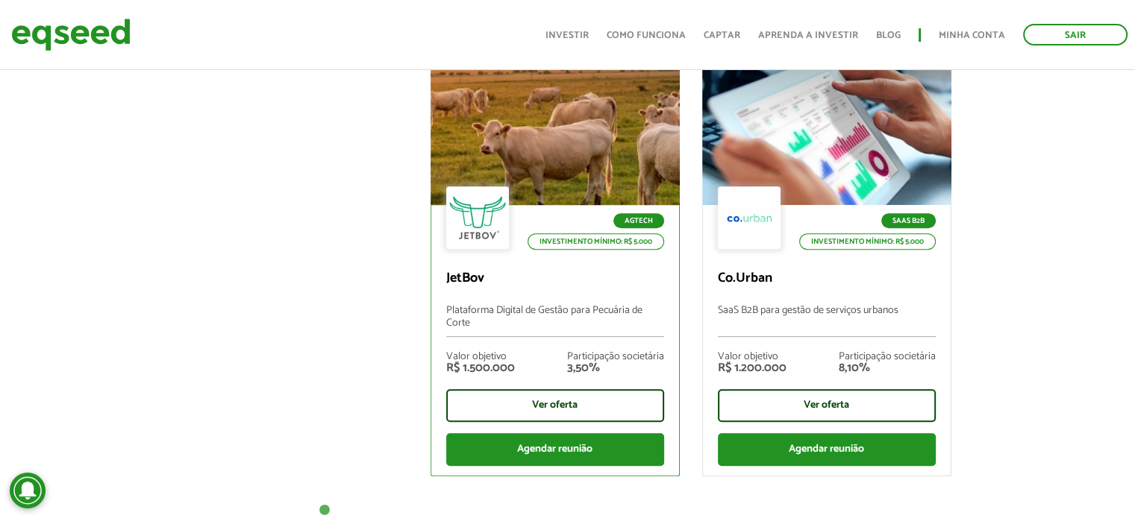
scroll to position [594, 0]
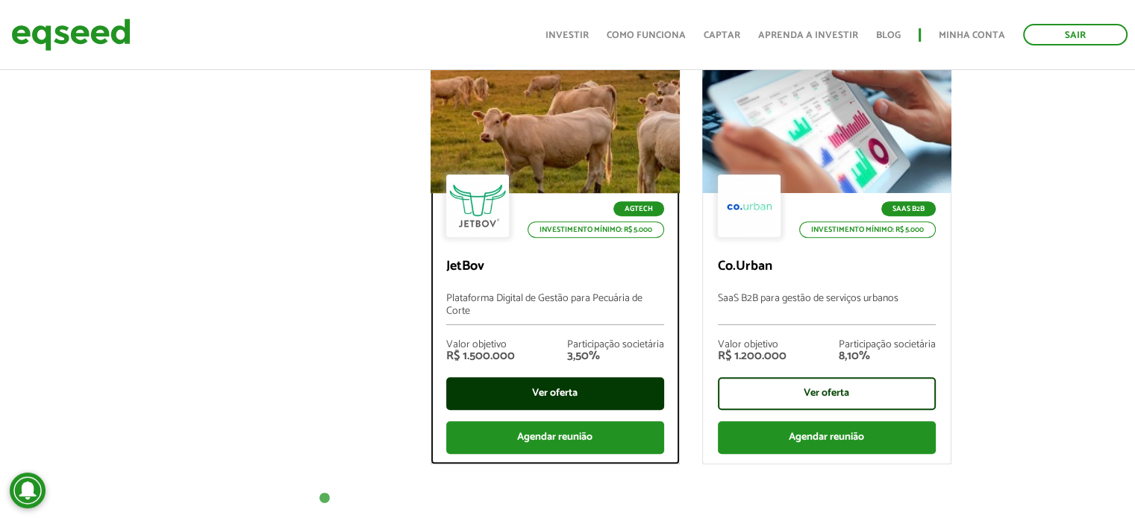
click at [565, 405] on div "Ver oferta" at bounding box center [555, 393] width 218 height 33
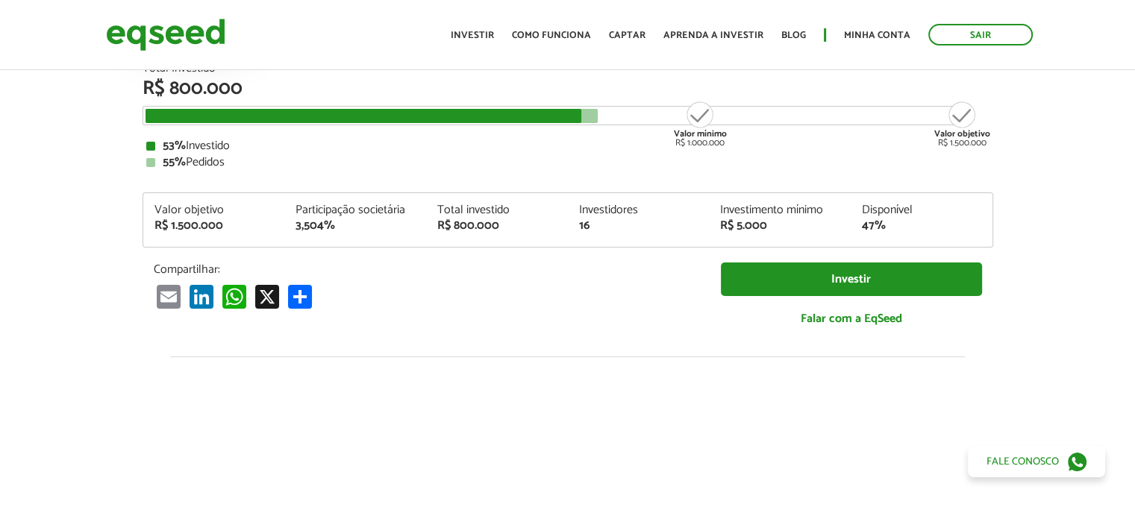
scroll to position [183, 0]
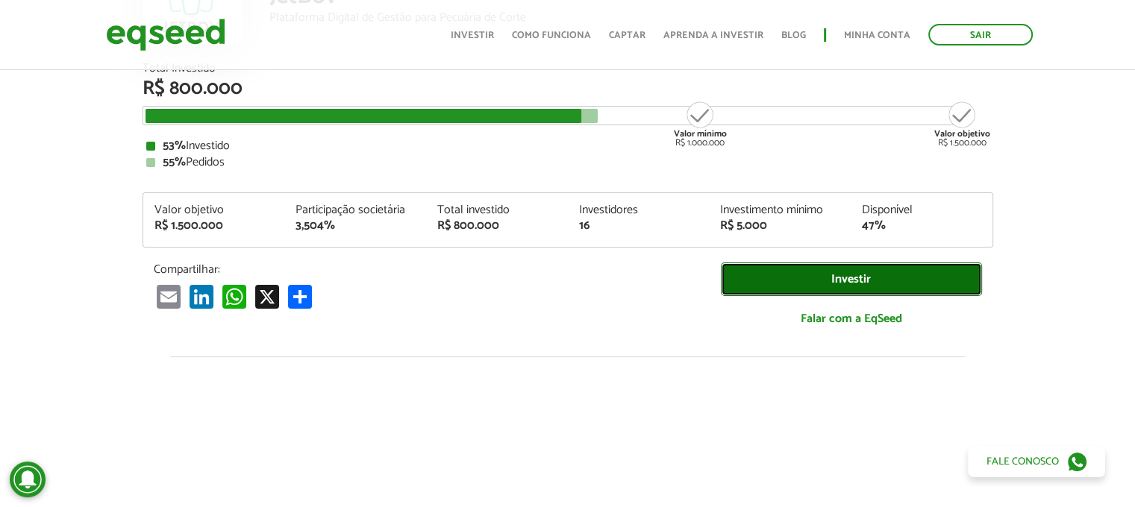
click at [803, 263] on link "Investir" at bounding box center [851, 280] width 261 height 34
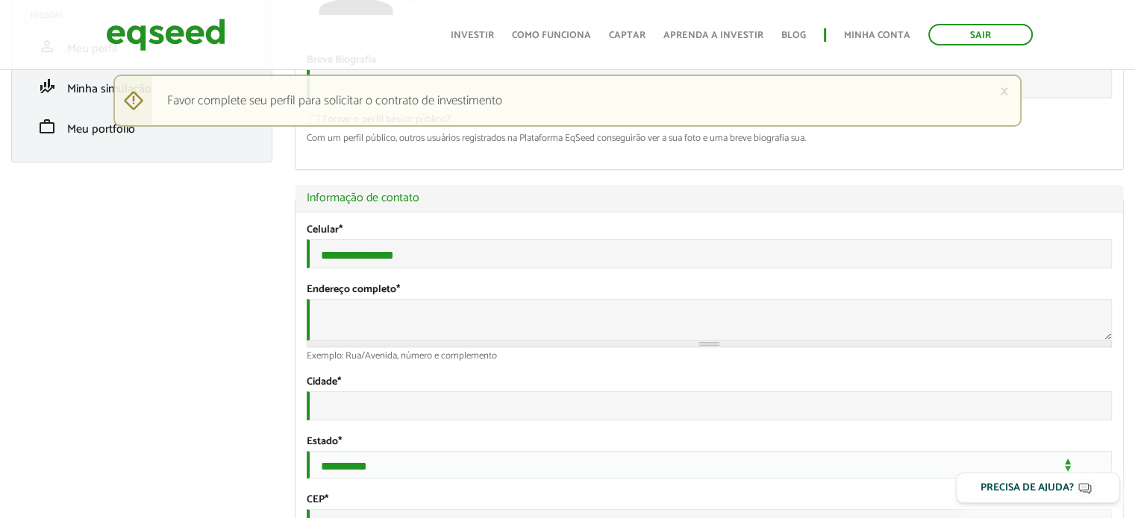
select select "***"
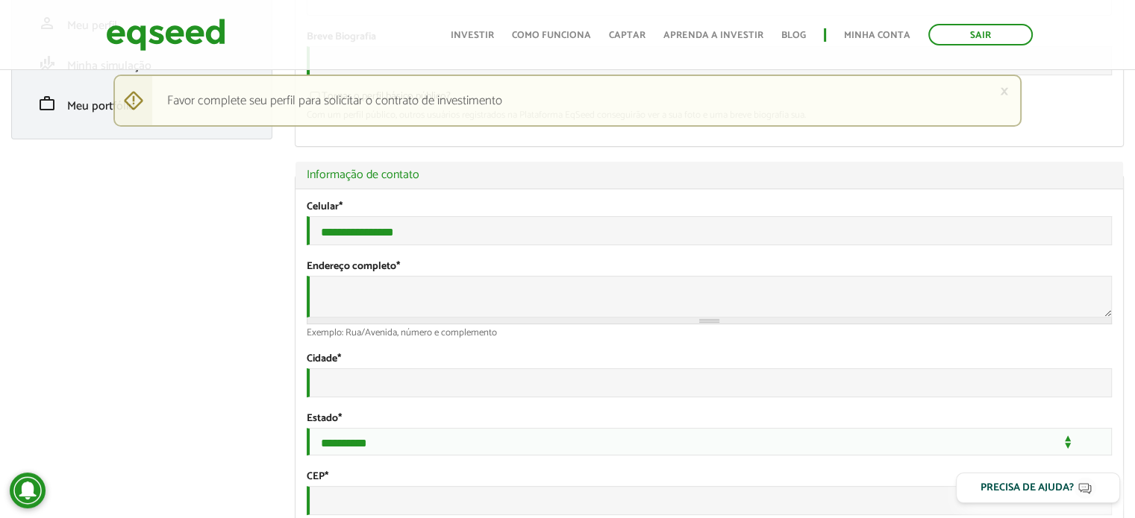
select select "***"
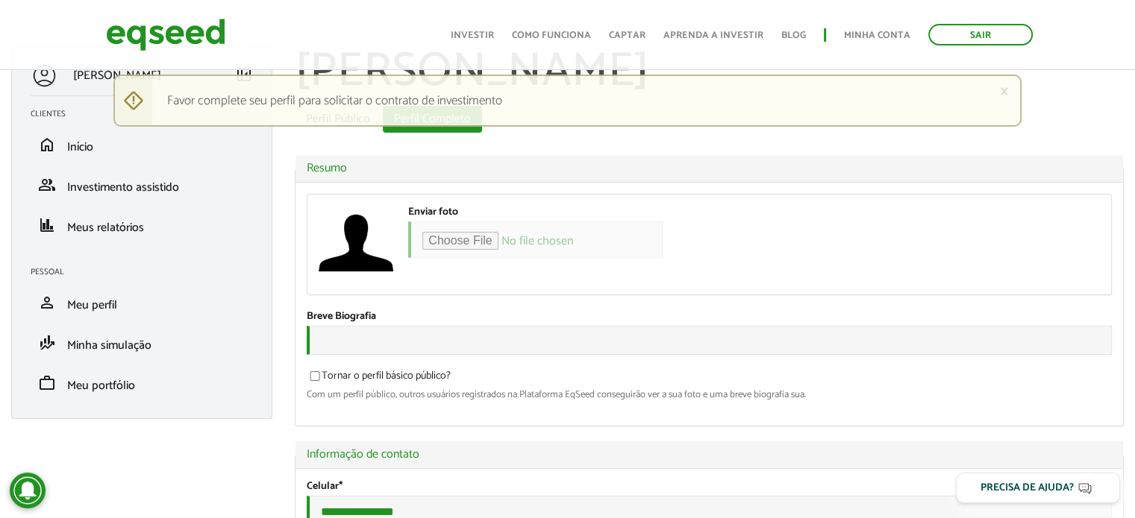
scroll to position [0, 0]
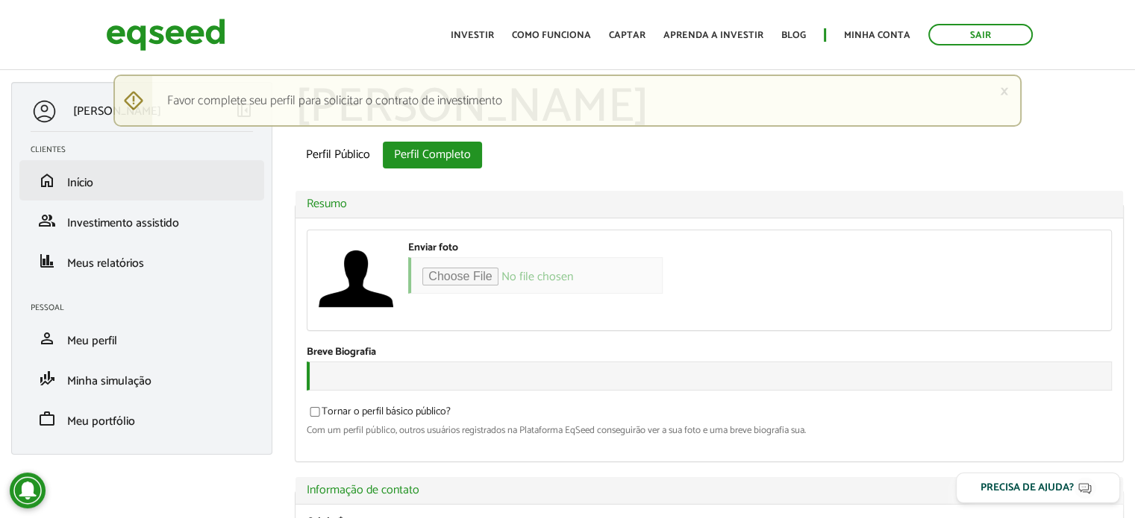
type input "**********"
click at [124, 185] on link "home Início" at bounding box center [142, 181] width 222 height 18
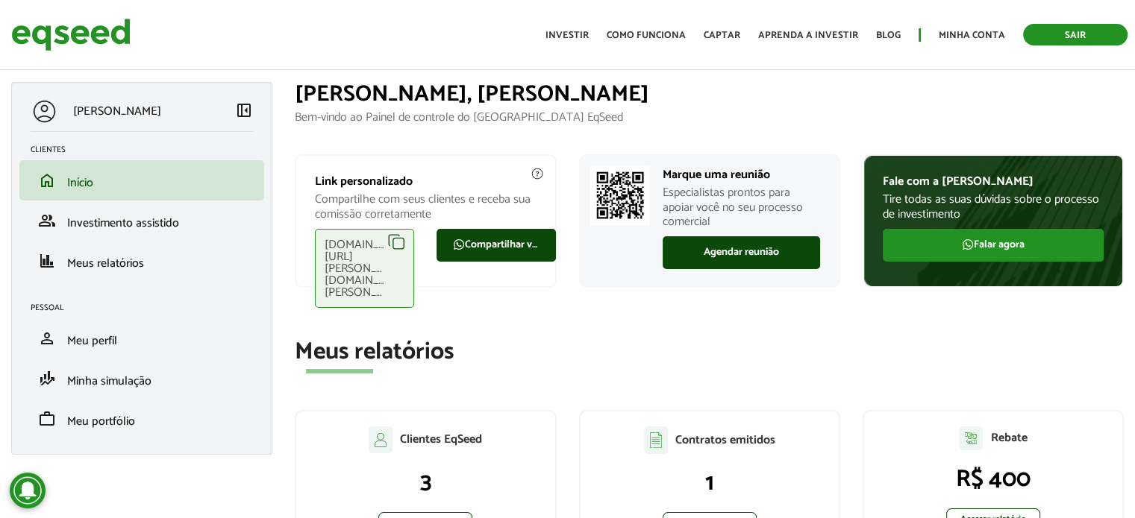
click at [1067, 26] on link "Sair" at bounding box center [1075, 35] width 104 height 22
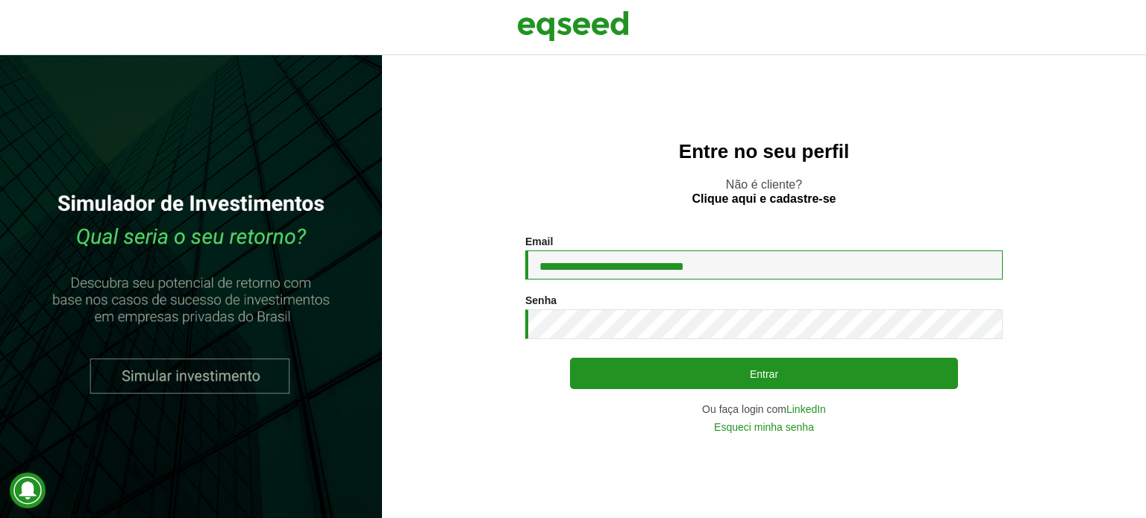
click at [682, 253] on input "**********" at bounding box center [763, 265] width 477 height 29
type input "**********"
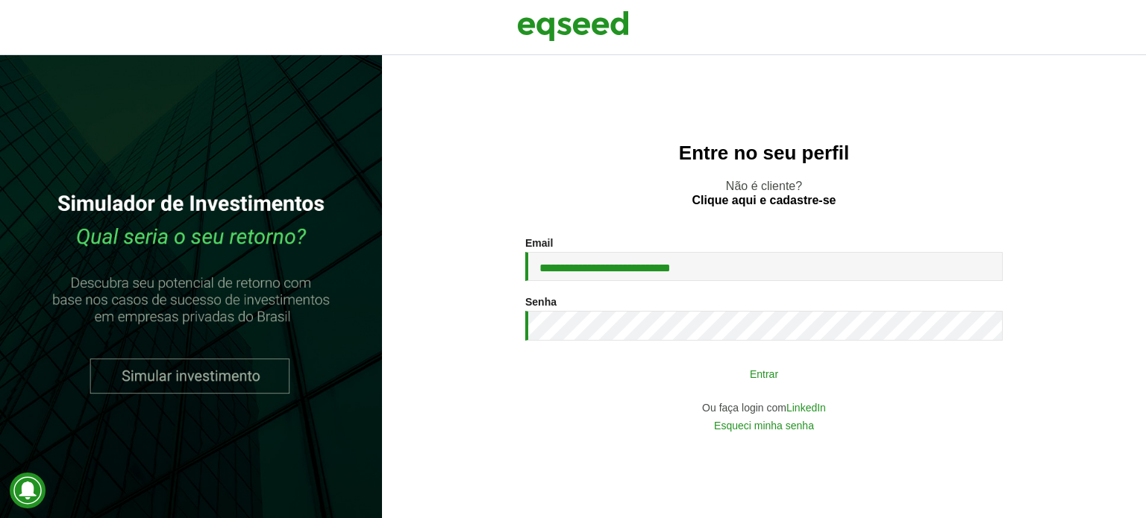
click at [703, 369] on button "Entrar" at bounding box center [764, 374] width 388 height 28
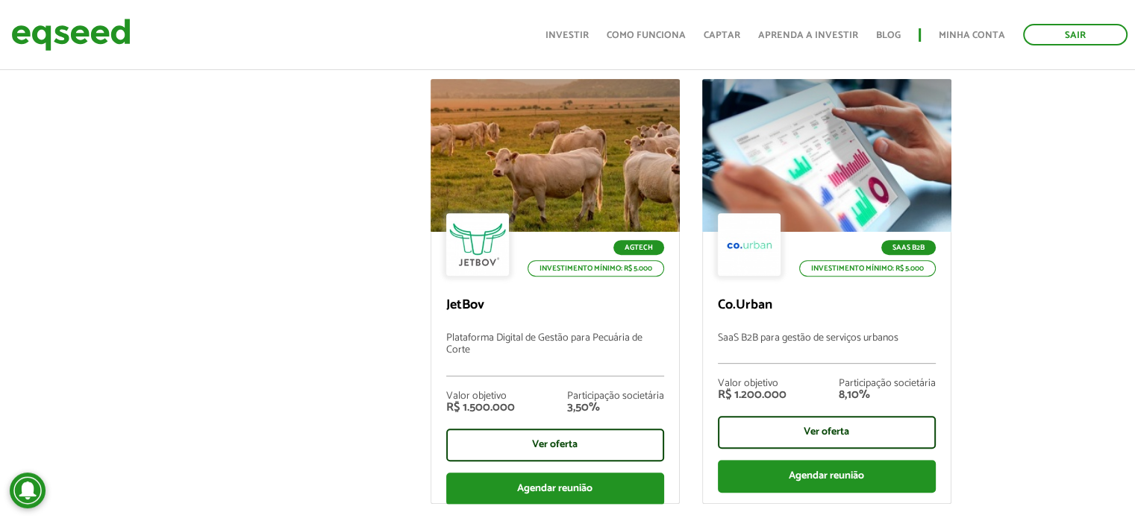
scroll to position [574, 0]
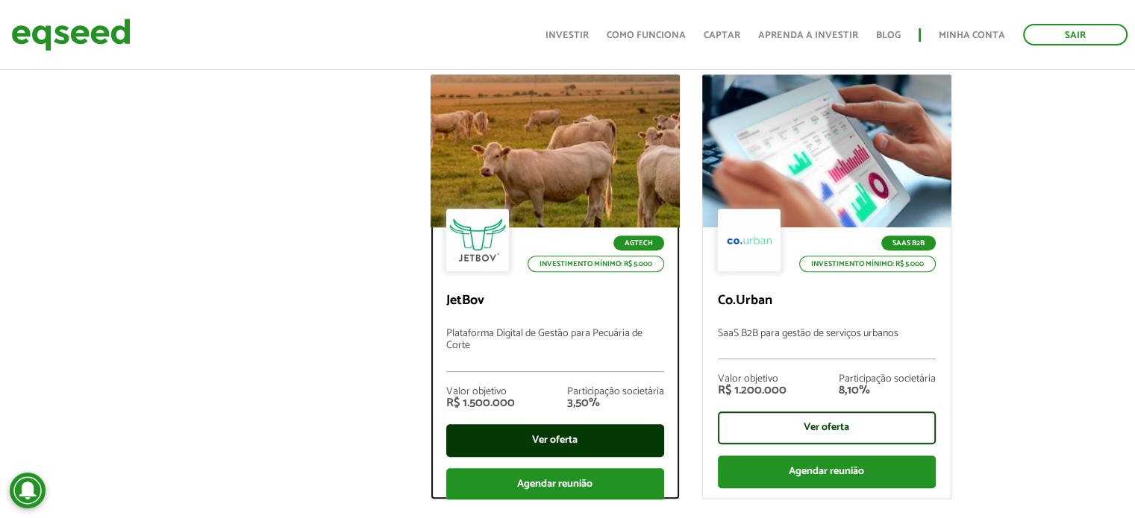
click at [569, 424] on div "Ver oferta" at bounding box center [555, 440] width 218 height 33
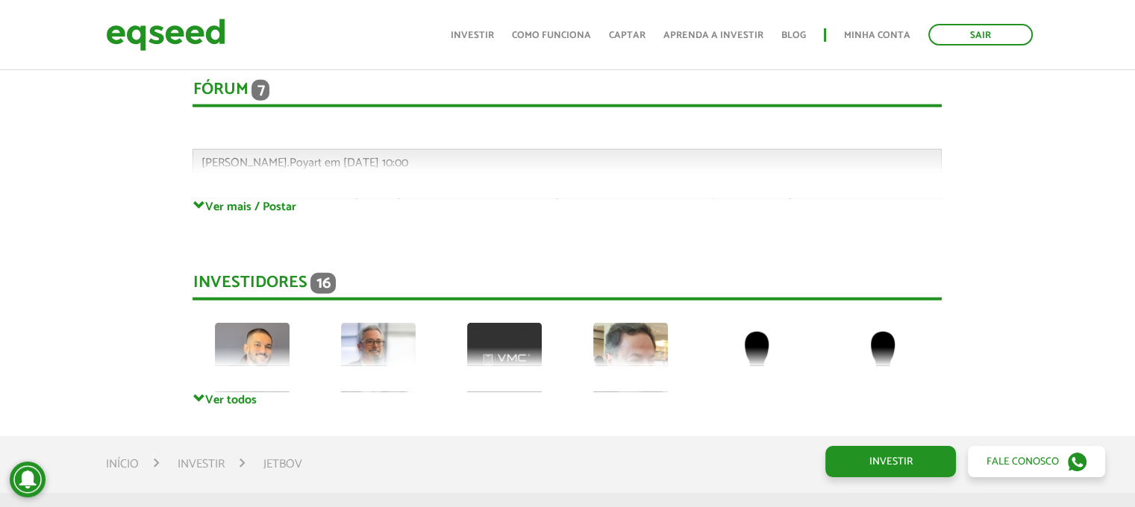
scroll to position [3970, 0]
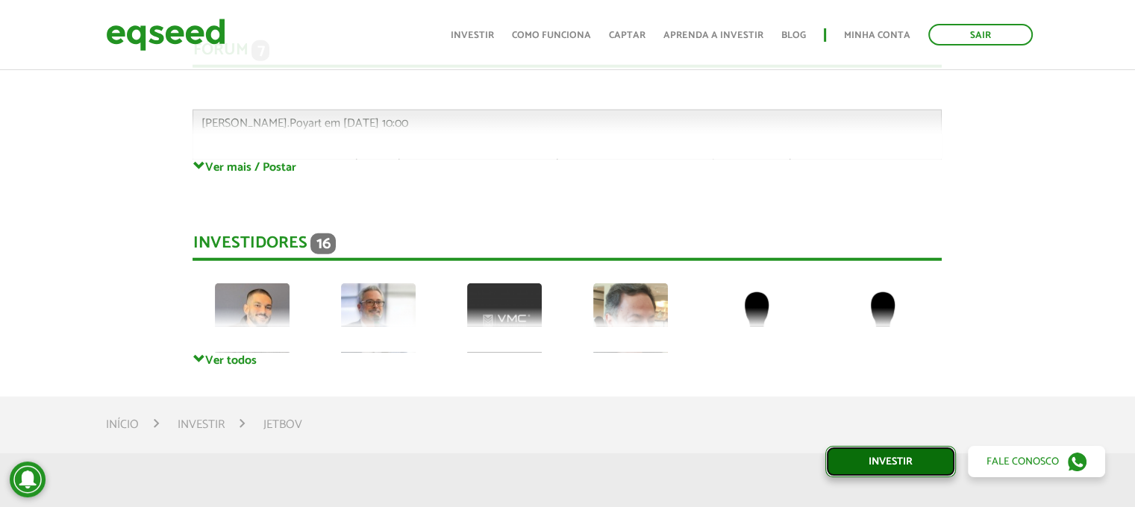
click at [868, 460] on link "Investir" at bounding box center [890, 461] width 131 height 31
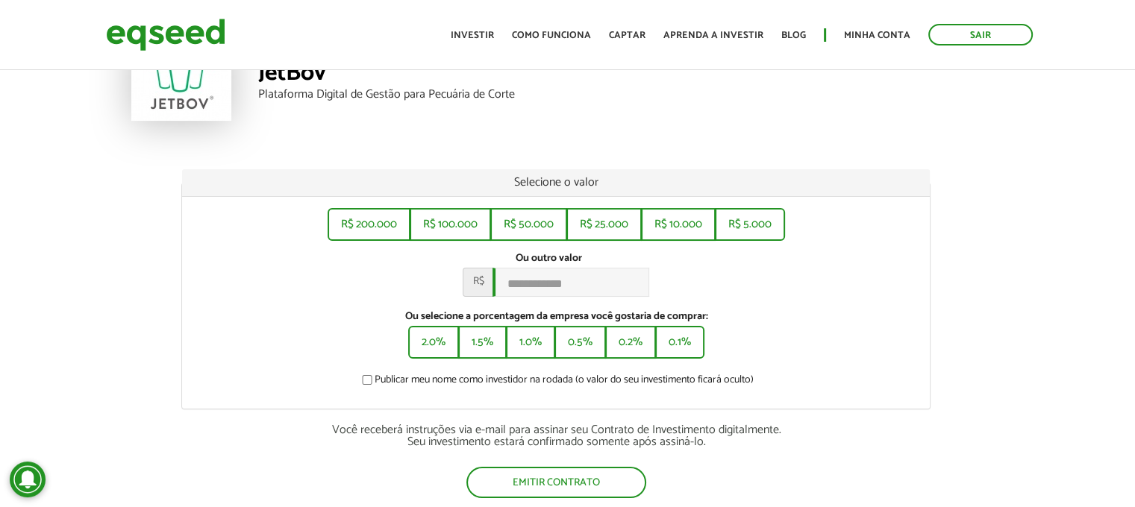
scroll to position [0, 11]
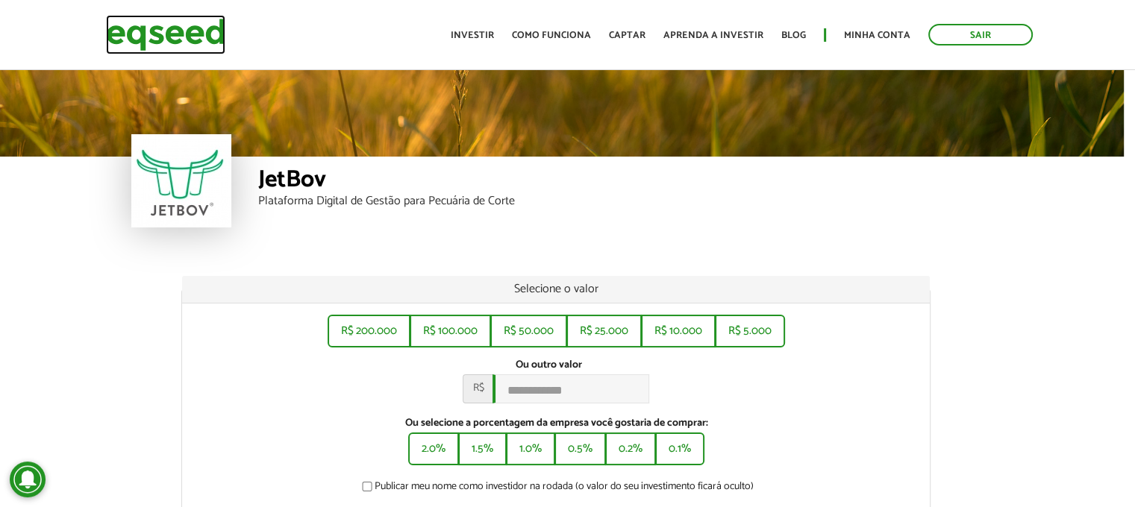
click at [186, 29] on img at bounding box center [165, 35] width 119 height 40
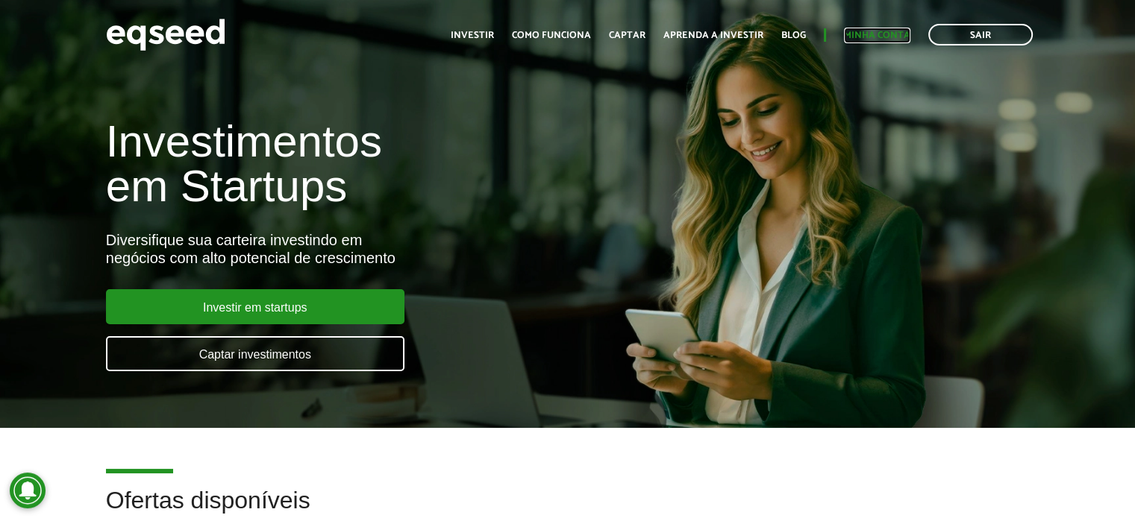
click at [859, 34] on link "Minha conta" at bounding box center [877, 36] width 66 height 10
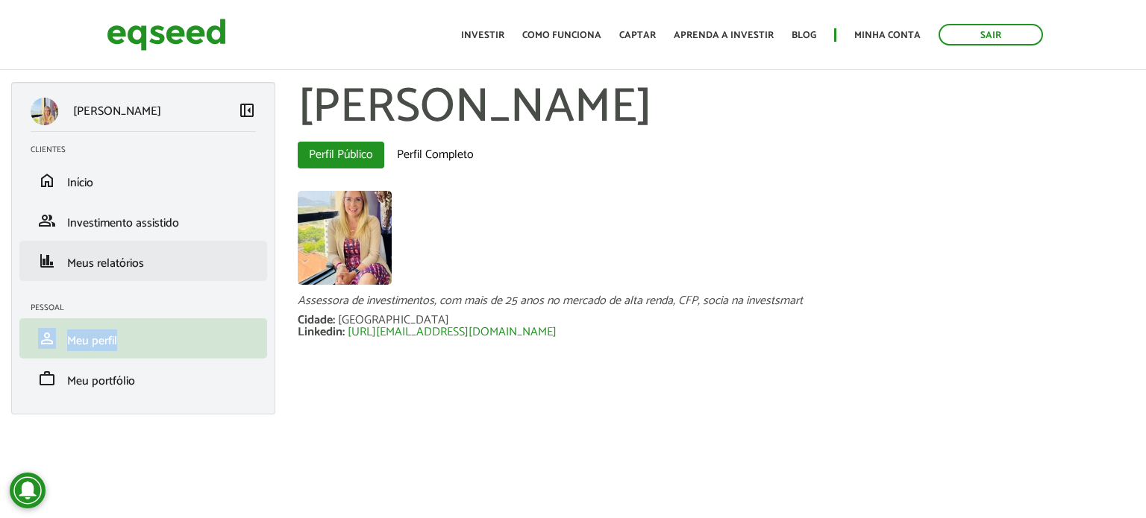
drag, startPoint x: 156, startPoint y: 357, endPoint x: 110, endPoint y: 280, distance: 89.3
click at [110, 280] on div "Erica Cruz left_panel_close Clientes home Início group Investimento assistido f…" at bounding box center [143, 248] width 264 height 333
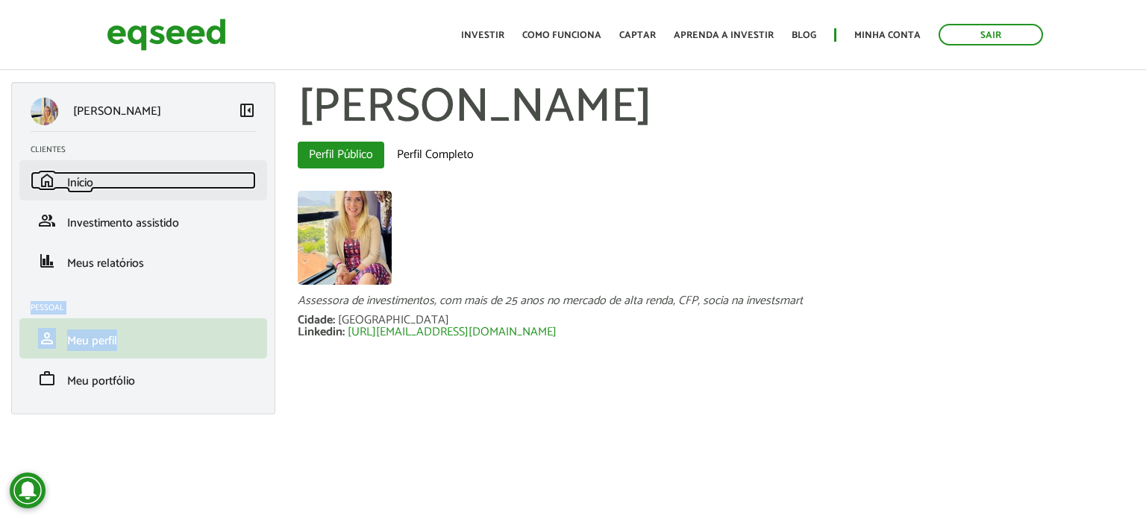
click at [75, 189] on span "Início" at bounding box center [80, 183] width 26 height 20
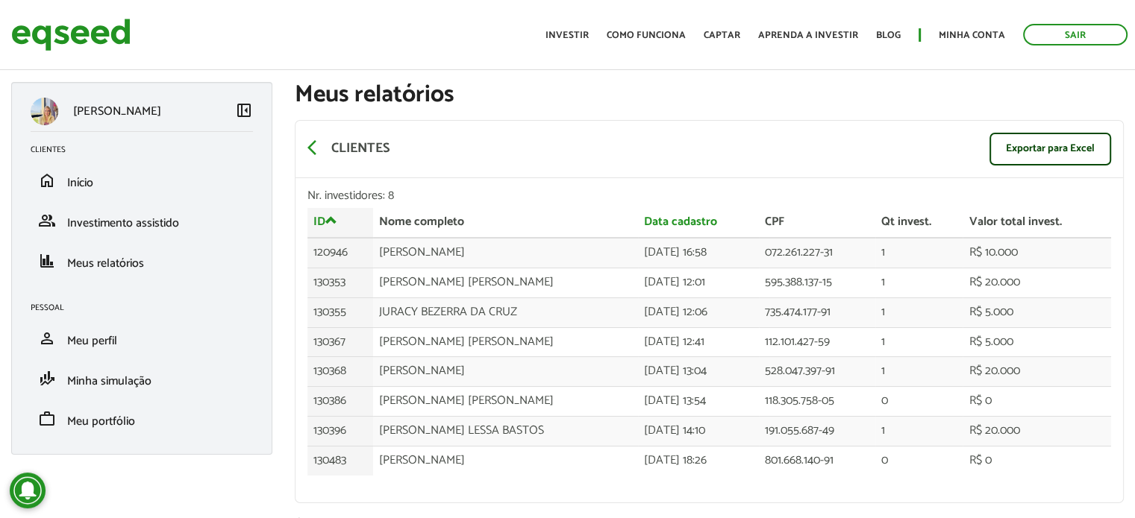
scroll to position [40, 0]
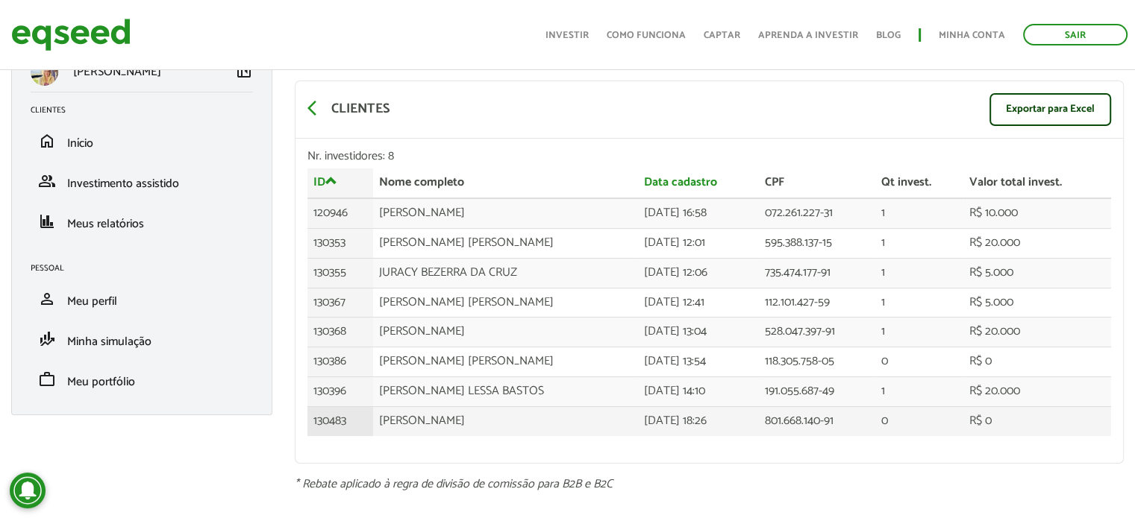
click at [389, 408] on td "[PERSON_NAME]" at bounding box center [505, 421] width 265 height 29
click at [363, 417] on td "130483" at bounding box center [340, 421] width 66 height 29
click at [336, 415] on td "130483" at bounding box center [340, 421] width 66 height 29
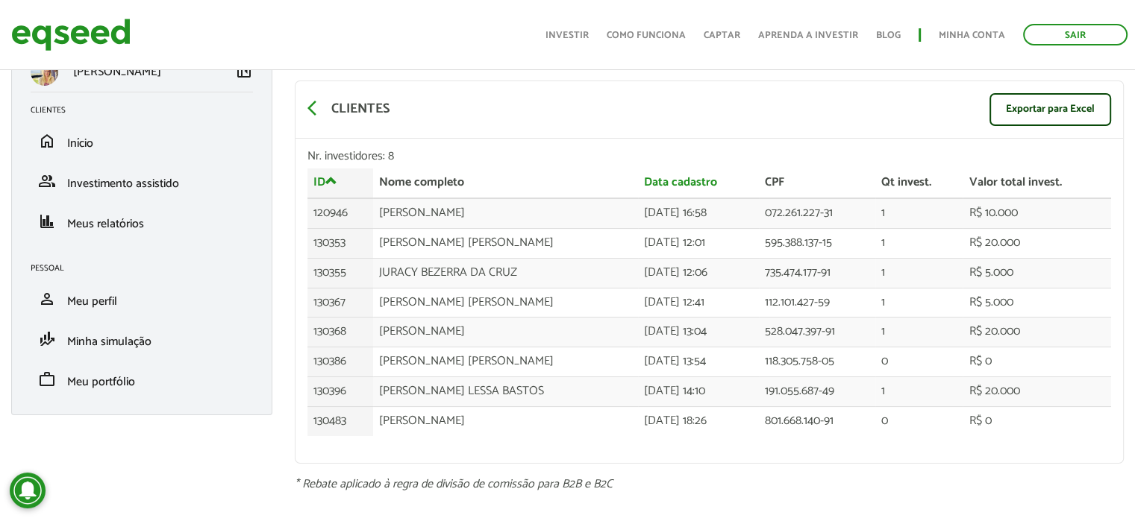
click at [272, 447] on div "Erica Cruz left_panel_close Clientes home Início group Investimento assistido f…" at bounding box center [567, 267] width 1135 height 448
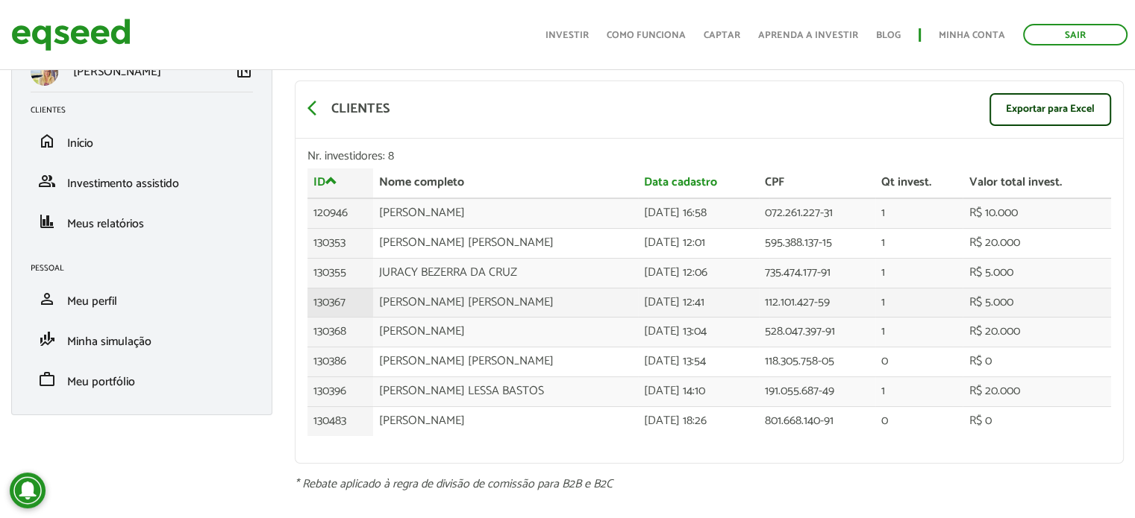
scroll to position [0, 0]
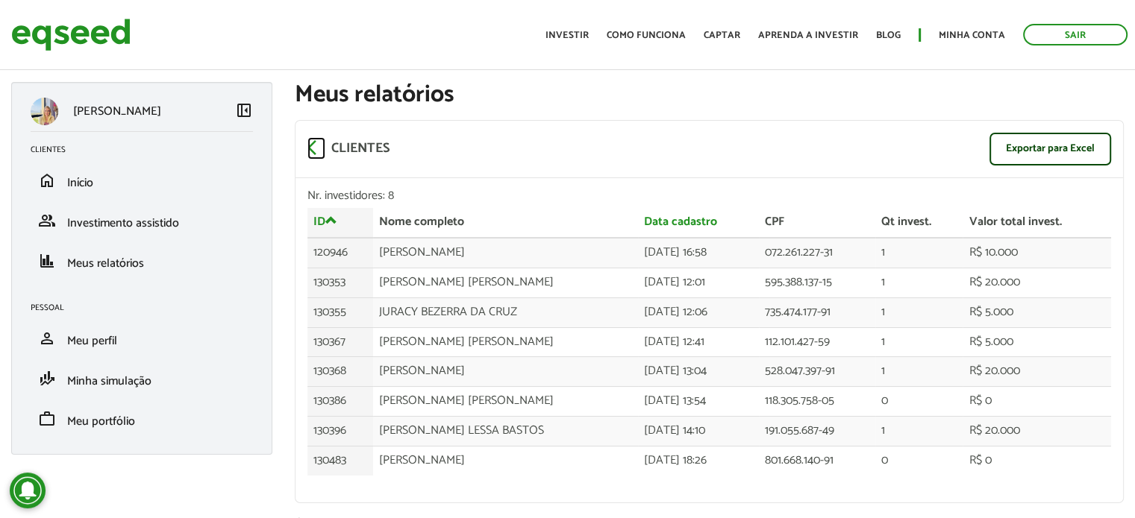
click at [322, 151] on span "arrow_back_ios" at bounding box center [316, 148] width 18 height 18
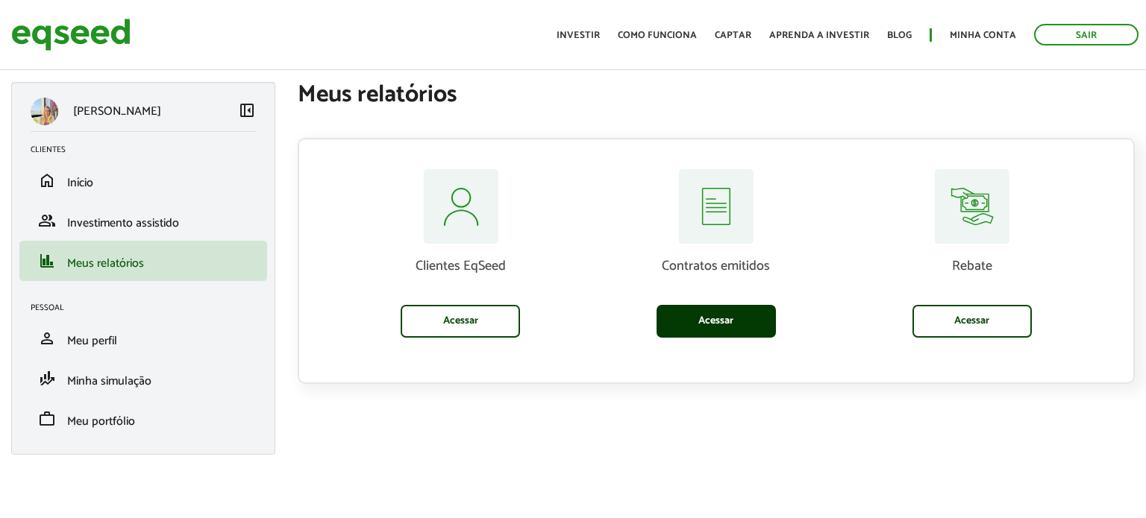
click at [746, 317] on link "Acessar" at bounding box center [715, 321] width 119 height 33
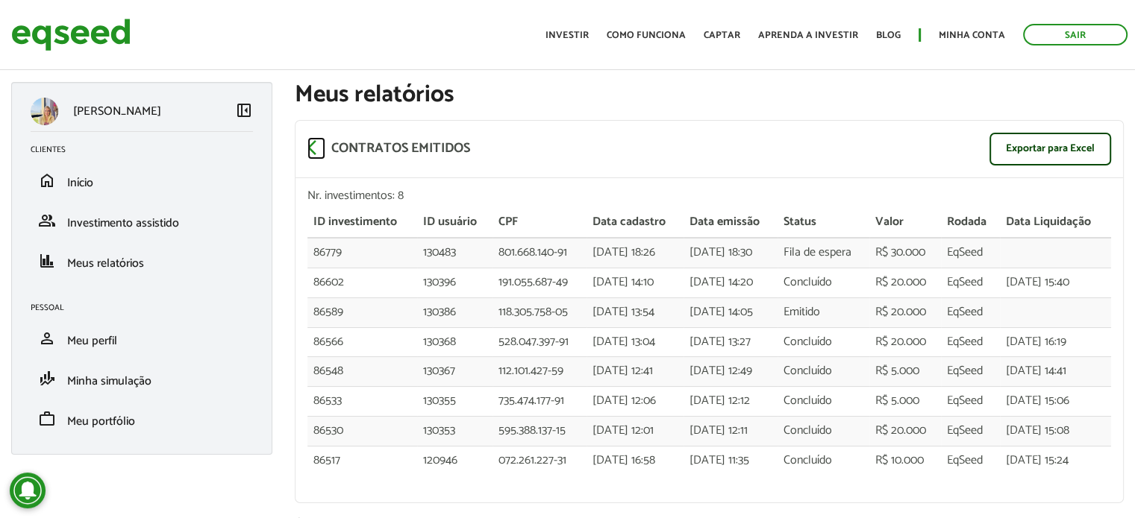
click at [313, 145] on span "arrow_back_ios" at bounding box center [316, 148] width 18 height 18
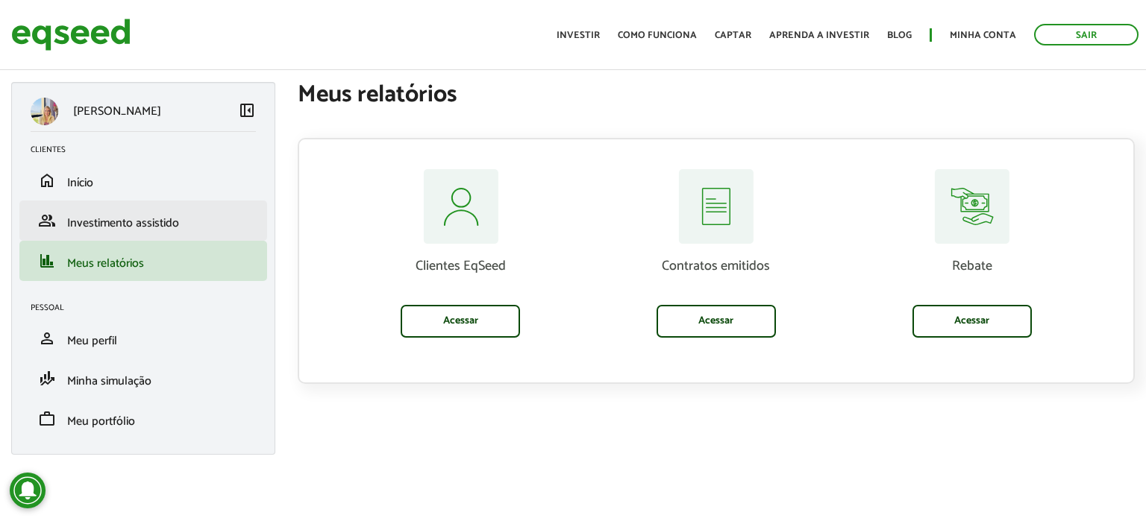
click at [135, 209] on li "group Investimento assistido" at bounding box center [143, 221] width 248 height 40
click at [107, 220] on span "Investimento assistido" at bounding box center [123, 223] width 112 height 20
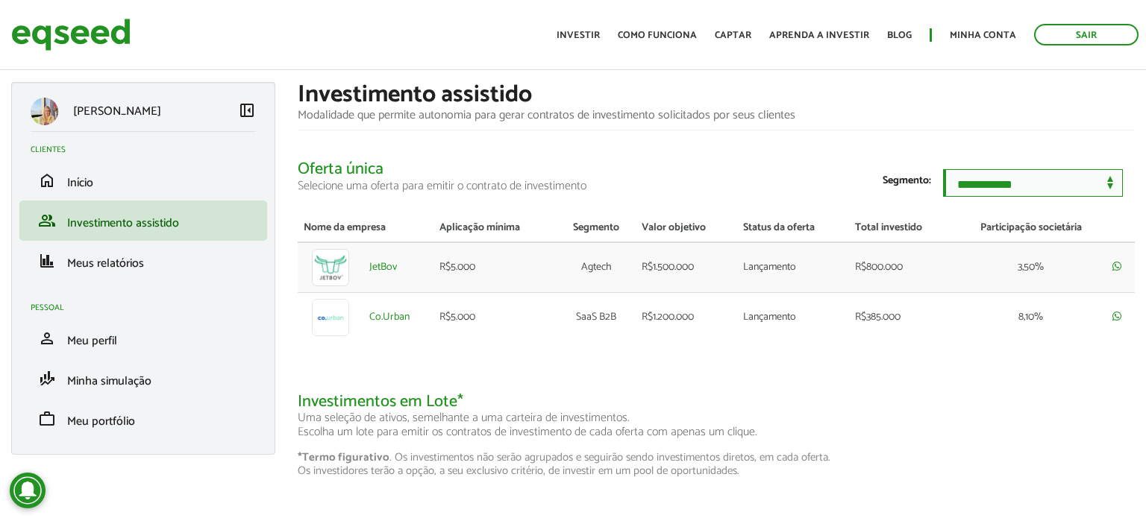
click at [1002, 172] on select "**********" at bounding box center [1033, 183] width 180 height 28
click at [867, 277] on td "R$800.000" at bounding box center [902, 267] width 106 height 51
click at [361, 283] on td at bounding box center [331, 267] width 66 height 51
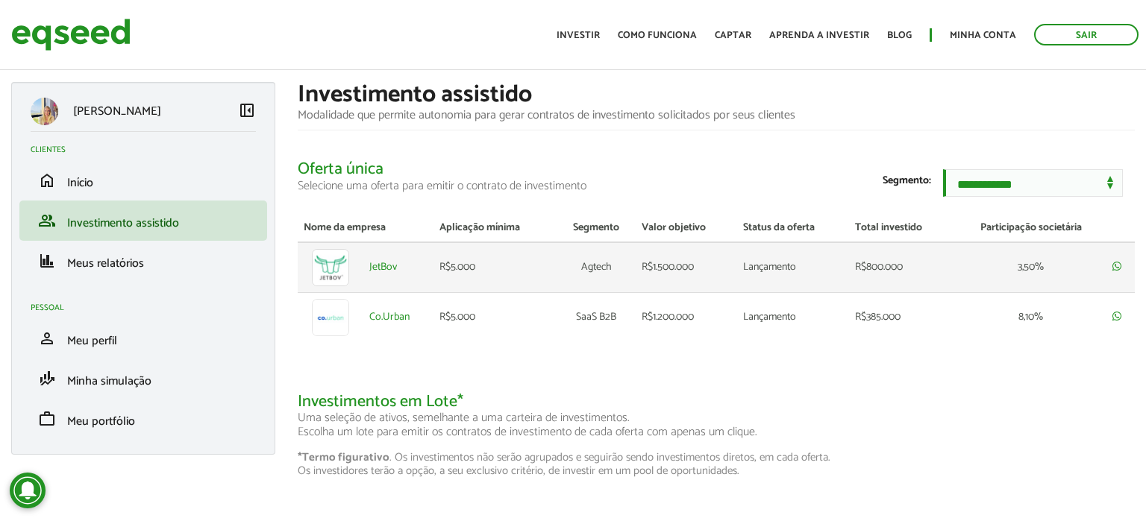
click at [361, 283] on td at bounding box center [331, 267] width 66 height 51
click at [367, 283] on td "JetBov" at bounding box center [398, 267] width 70 height 51
click at [470, 282] on td "R$5.000" at bounding box center [495, 267] width 124 height 51
click at [608, 268] on td "Agtech" at bounding box center [596, 267] width 78 height 51
click at [1018, 188] on select "**********" at bounding box center [1033, 183] width 180 height 28
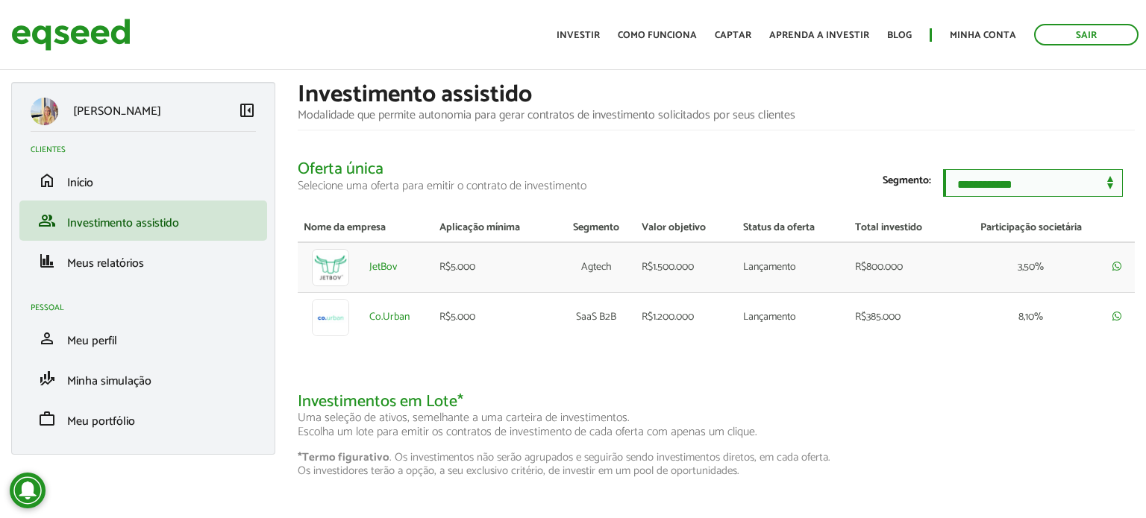
select select "***"
click at [943, 169] on select "**********" at bounding box center [1033, 183] width 180 height 28
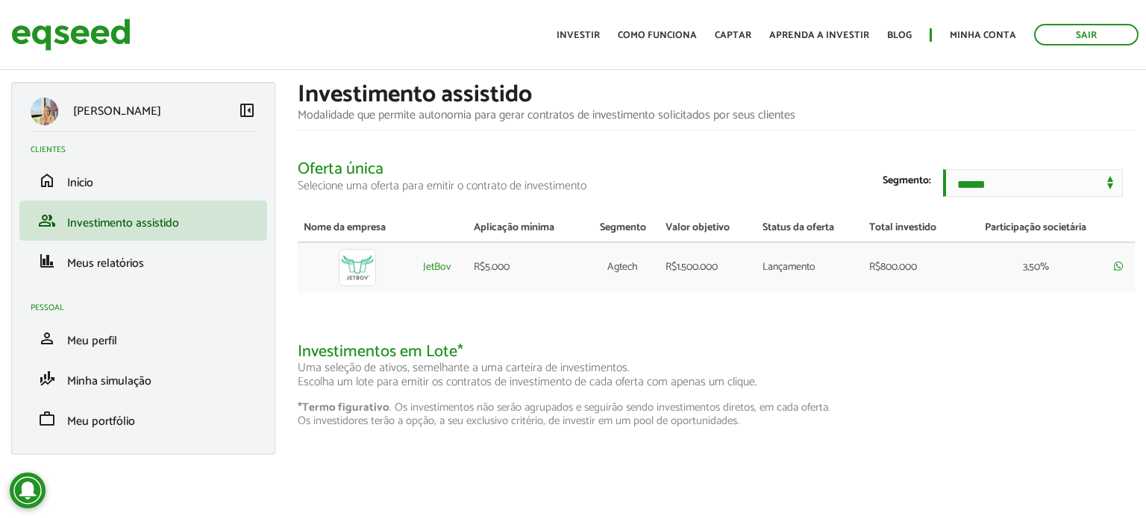
click at [1025, 191] on select "**********" at bounding box center [1033, 183] width 180 height 28
click at [828, 344] on section "**********" at bounding box center [716, 268] width 837 height 320
click at [586, 266] on td "Agtech" at bounding box center [623, 267] width 74 height 50
click at [340, 274] on img at bounding box center [357, 267] width 37 height 37
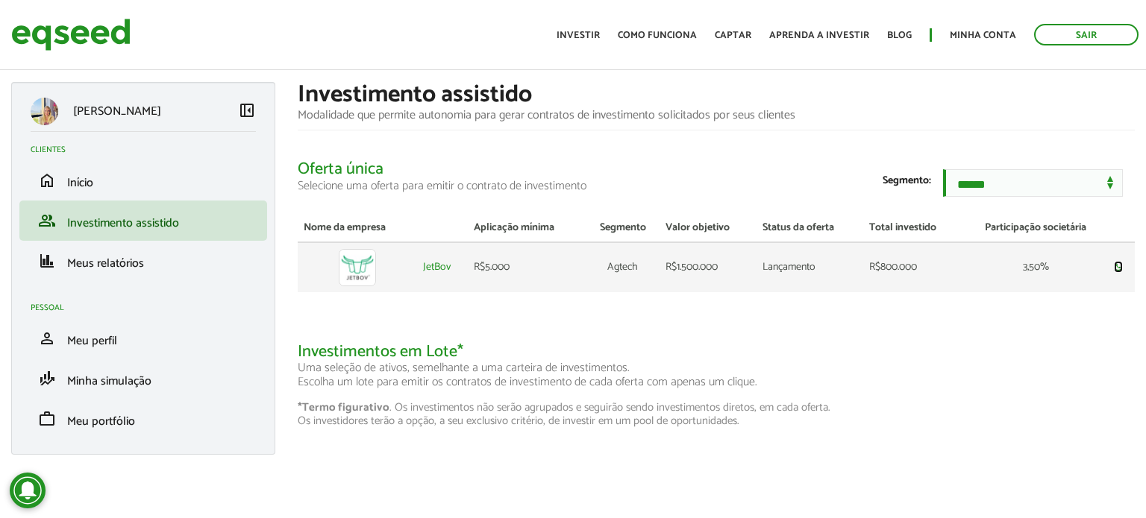
click at [1117, 272] on icon at bounding box center [1118, 266] width 9 height 10
click at [636, 356] on h2 "Investimentos em Lote* Uma seleção de ativos, semelhante a uma carteira de inve…" at bounding box center [716, 366] width 837 height 47
click at [691, 283] on td "R$1.500.000" at bounding box center [707, 267] width 97 height 50
click at [348, 277] on img at bounding box center [357, 267] width 37 height 37
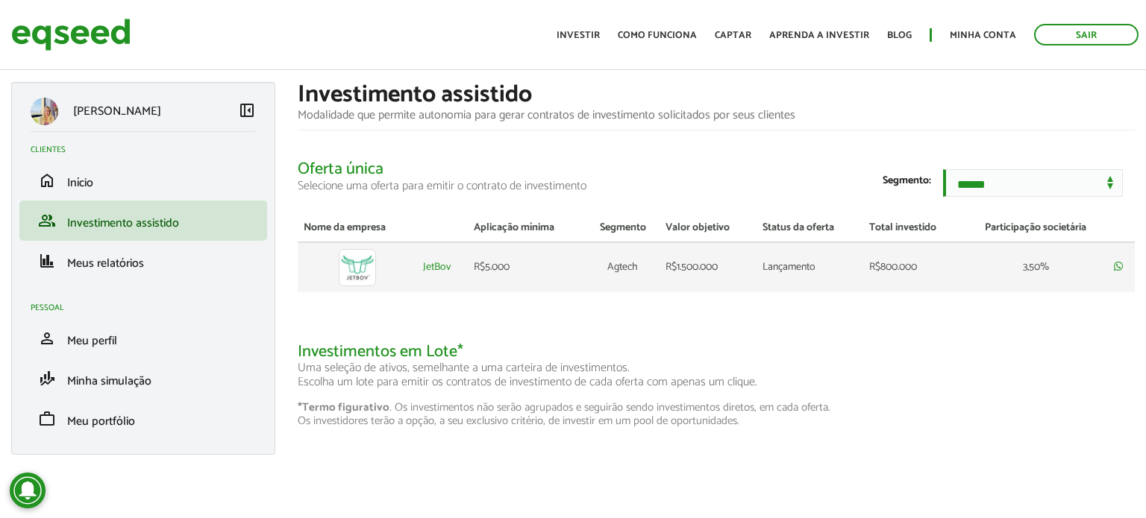
click at [348, 277] on img at bounding box center [357, 267] width 37 height 37
click at [311, 274] on td at bounding box center [357, 267] width 119 height 50
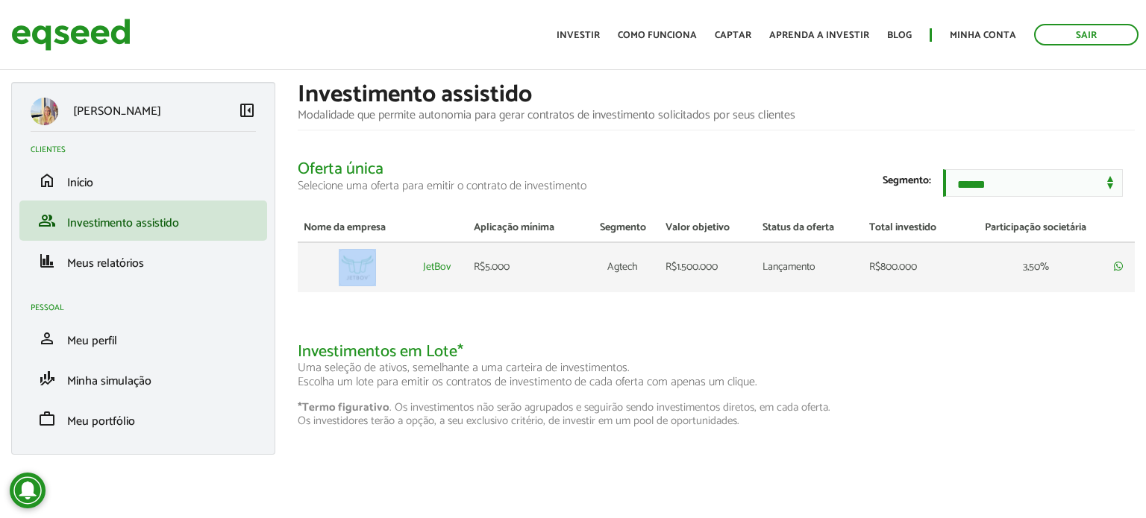
click at [311, 274] on td at bounding box center [357, 267] width 119 height 50
click at [313, 274] on td at bounding box center [357, 267] width 119 height 50
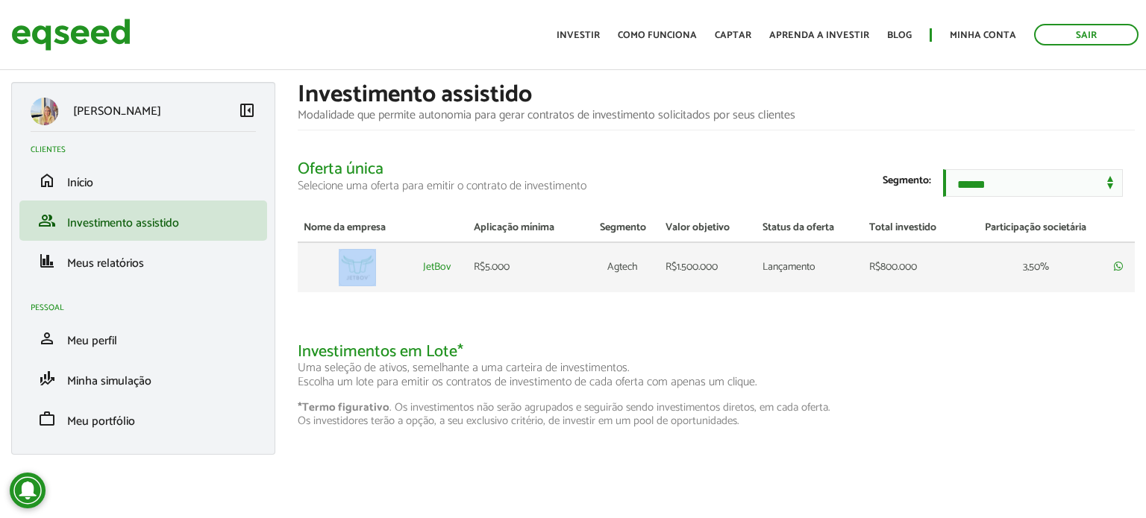
click at [313, 274] on td at bounding box center [357, 267] width 119 height 50
click at [703, 354] on h2 "Investimentos em Lote* Uma seleção de ativos, semelhante a uma carteira de inve…" at bounding box center [716, 366] width 837 height 47
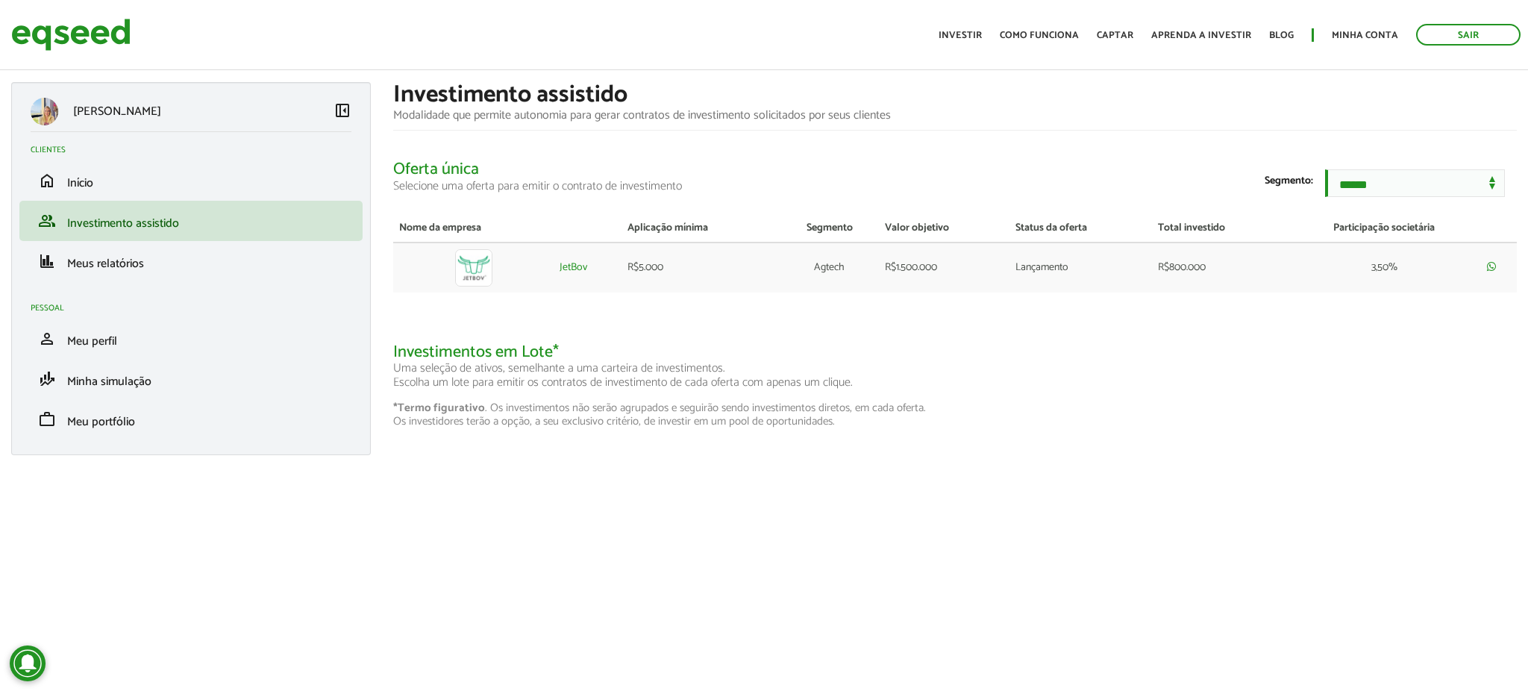
drag, startPoint x: 794, startPoint y: 41, endPoint x: 1035, endPoint y: 429, distance: 457.0
click at [1035, 428] on p "*Termo figurativo . Os investimentos não serão agrupados e seguirão sendo inves…" at bounding box center [954, 414] width 1123 height 27
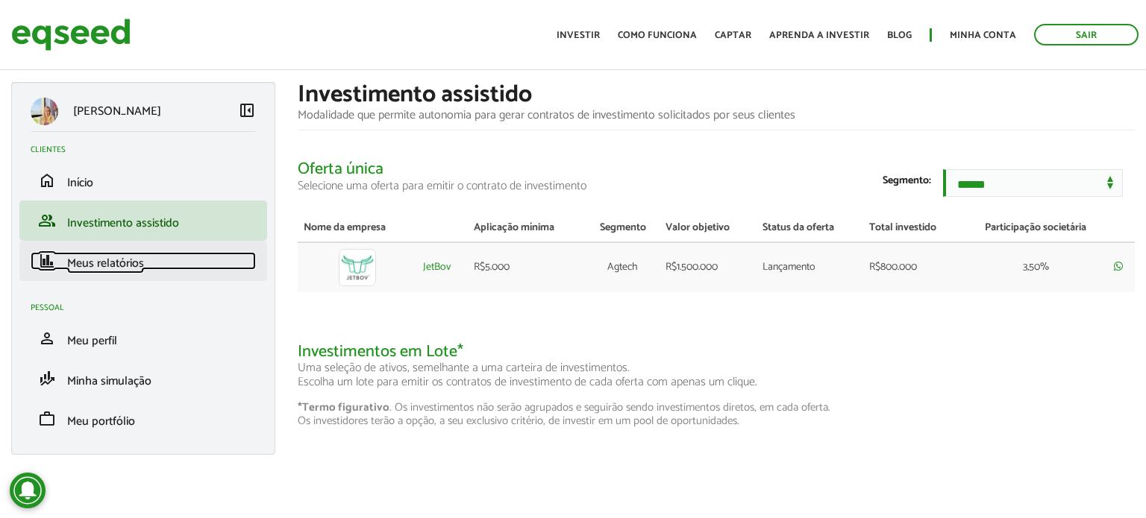
drag, startPoint x: 1328, startPoint y: 22, endPoint x: 149, endPoint y: 266, distance: 1203.5
click at [149, 266] on link "finance Meus relatórios" at bounding box center [143, 261] width 225 height 18
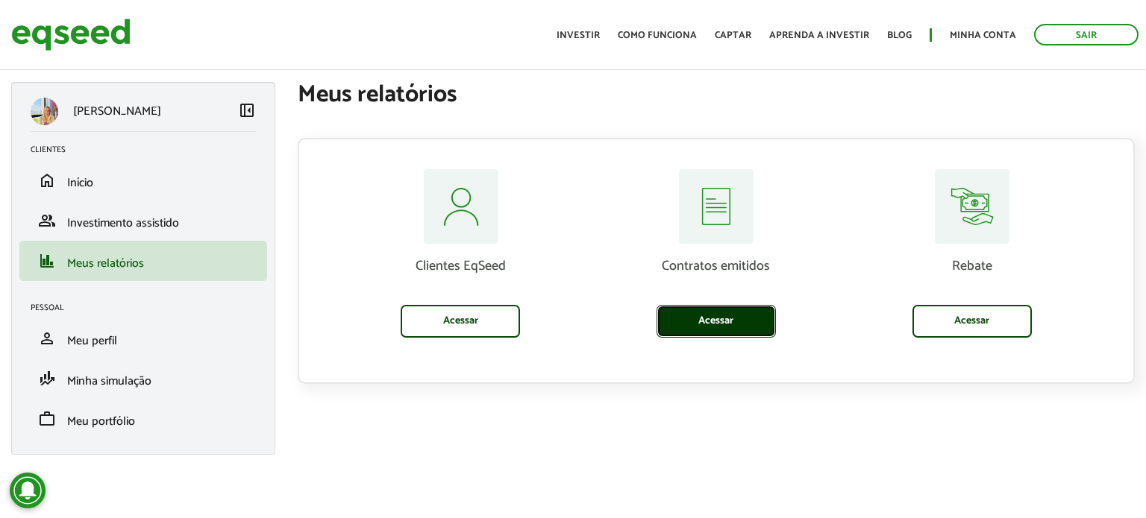
click at [727, 316] on link "Acessar" at bounding box center [715, 321] width 119 height 33
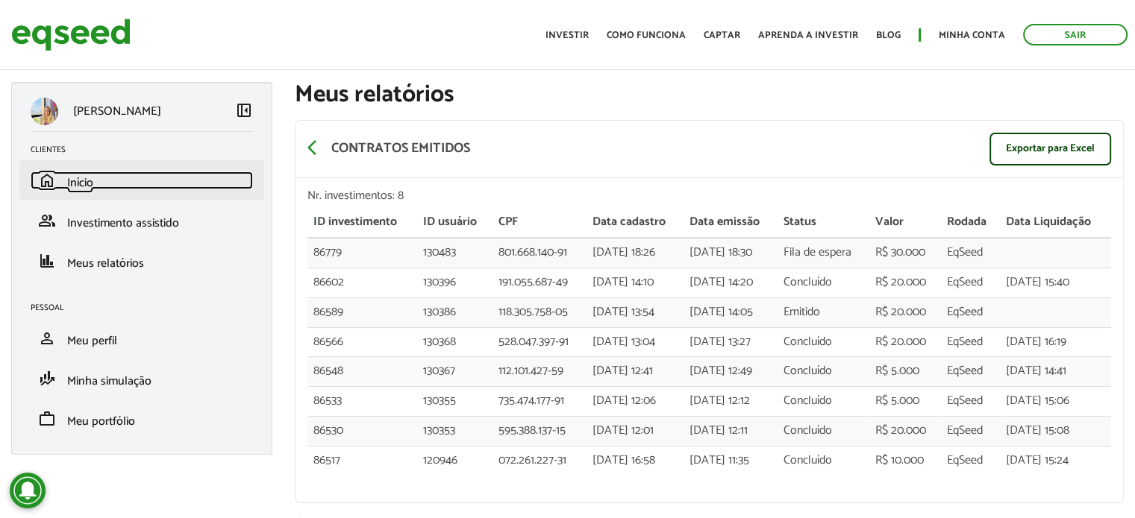
click at [138, 172] on link "home Início" at bounding box center [142, 181] width 222 height 18
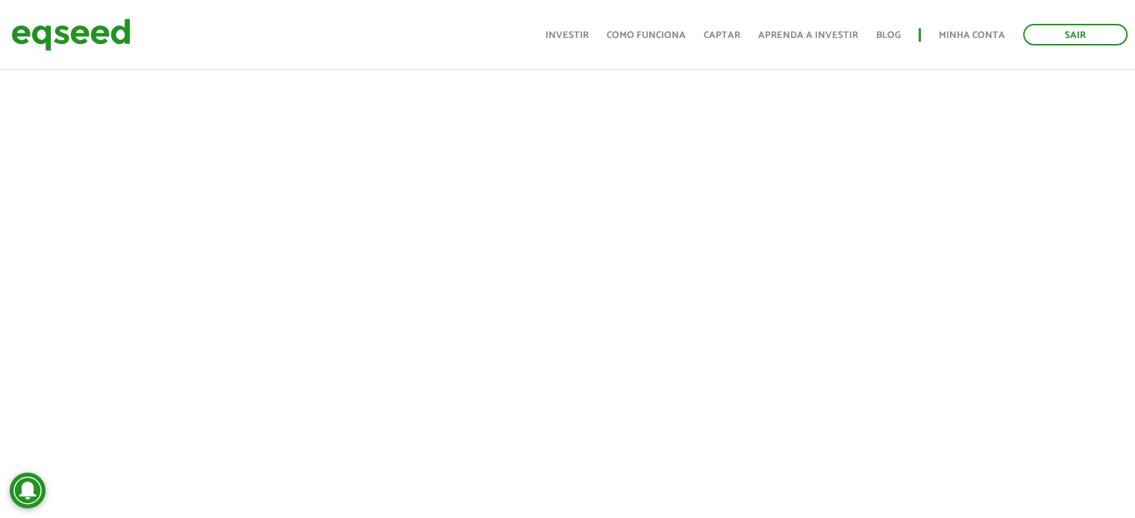
scroll to position [1114, 0]
click at [954, 36] on link "Minha conta" at bounding box center [971, 36] width 66 height 10
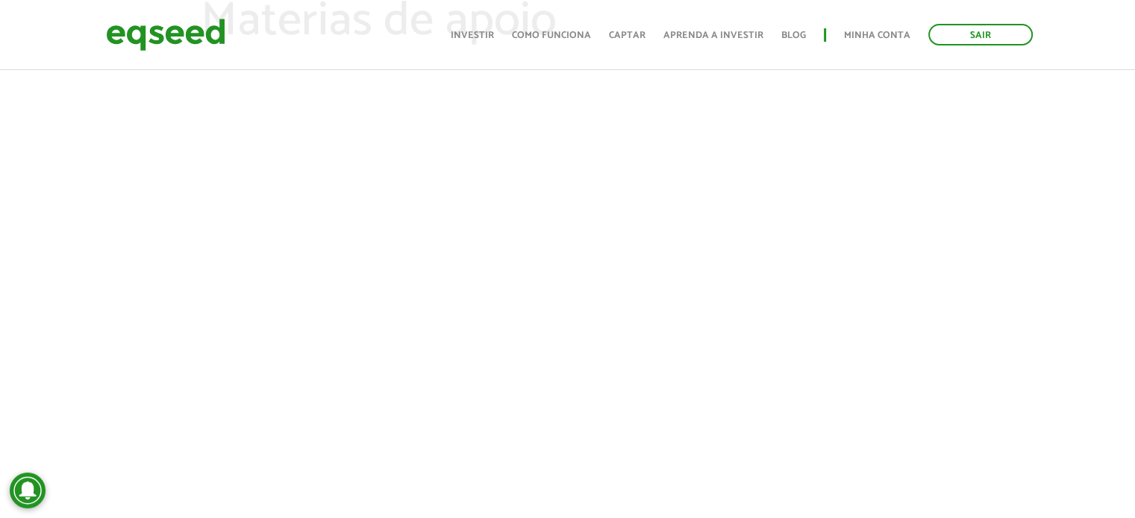
scroll to position [70, 0]
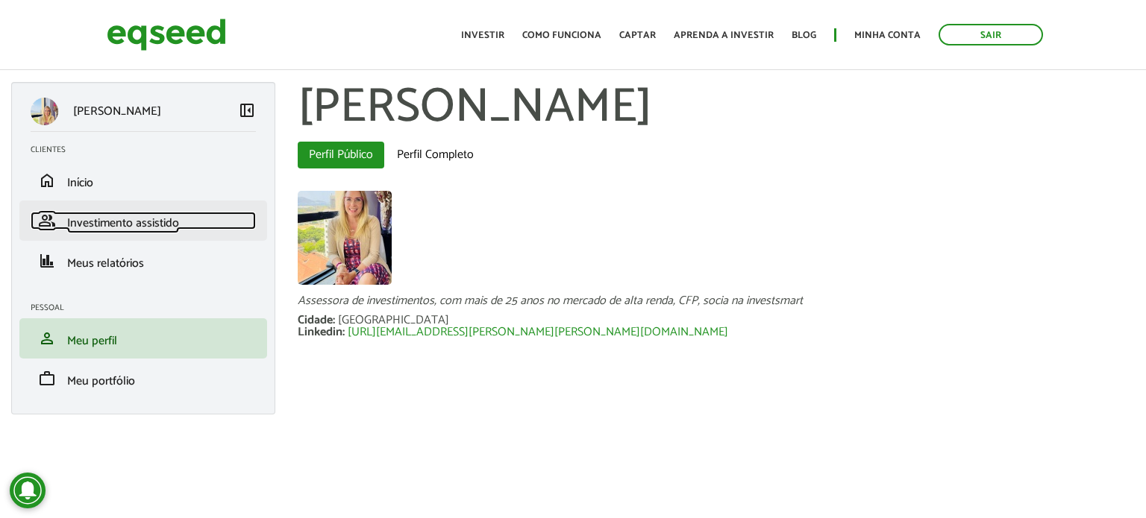
click at [138, 230] on span "Investimento assistido" at bounding box center [123, 223] width 112 height 20
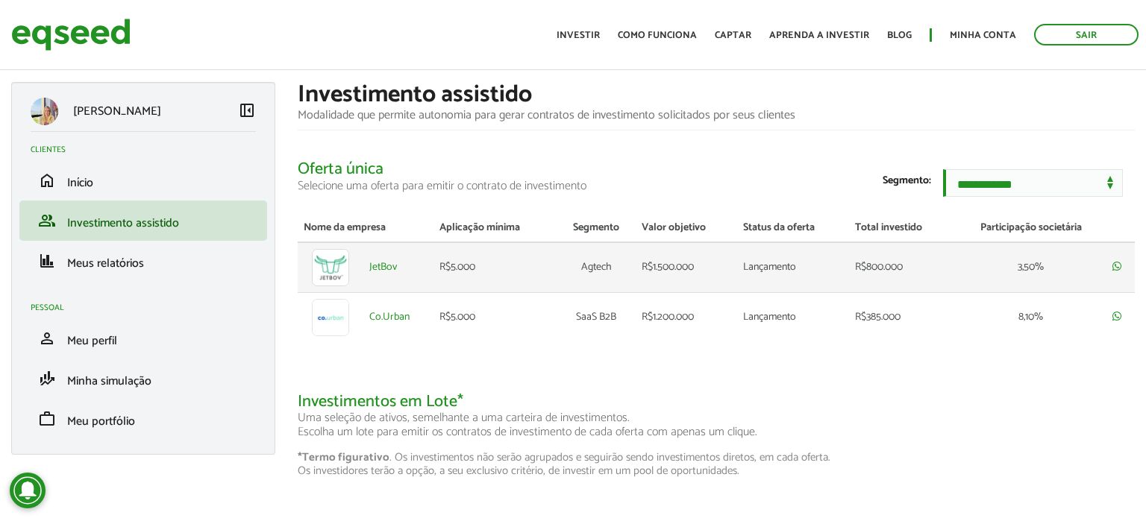
click at [640, 263] on td "R$1.500.000" at bounding box center [687, 267] width 102 height 51
click at [379, 269] on link "JetBov" at bounding box center [383, 268] width 28 height 10
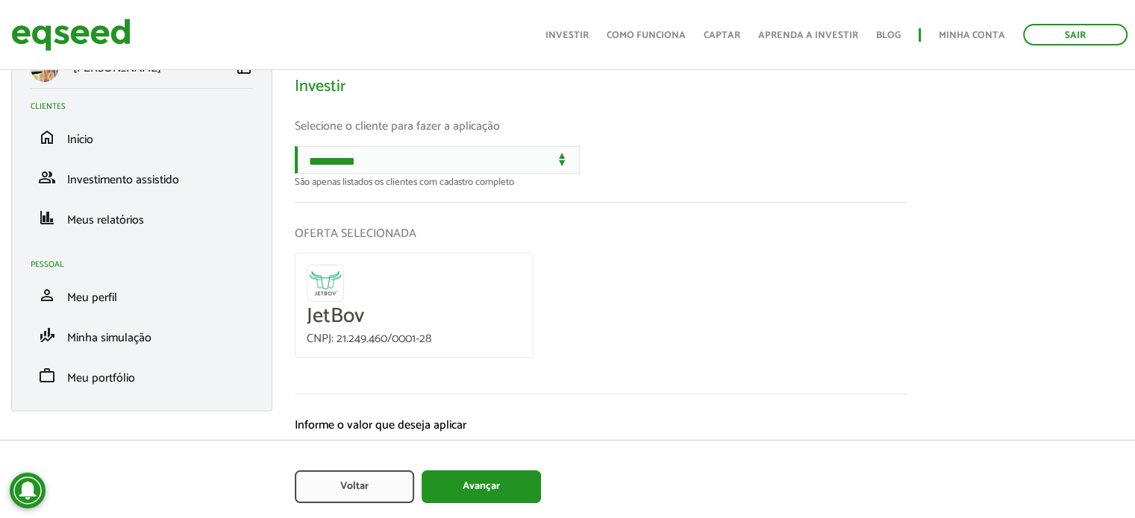
scroll to position [45, 0]
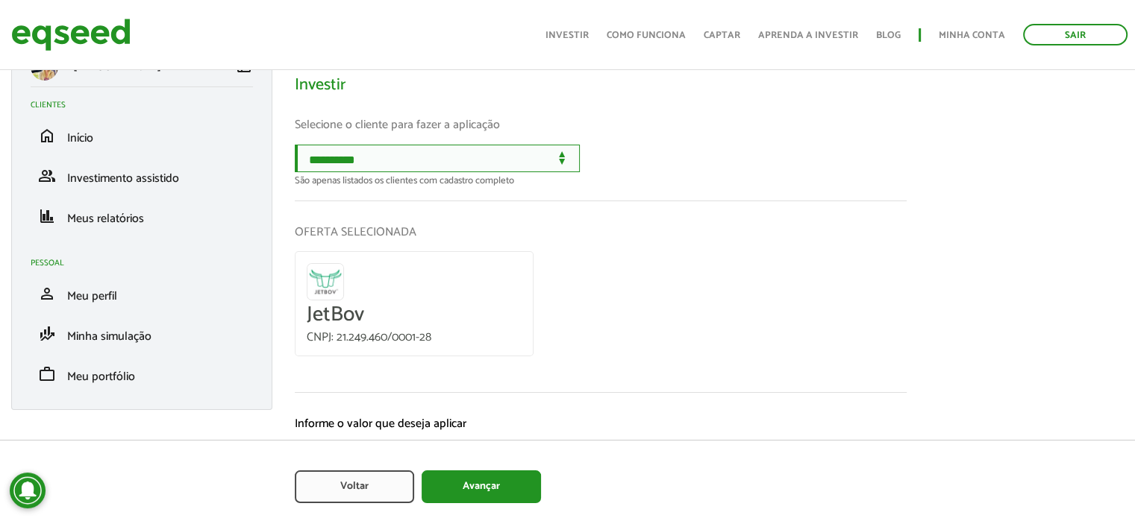
click at [372, 164] on select "**********" at bounding box center [437, 159] width 285 height 28
select select "******"
click at [295, 145] on select "**********" at bounding box center [437, 159] width 285 height 28
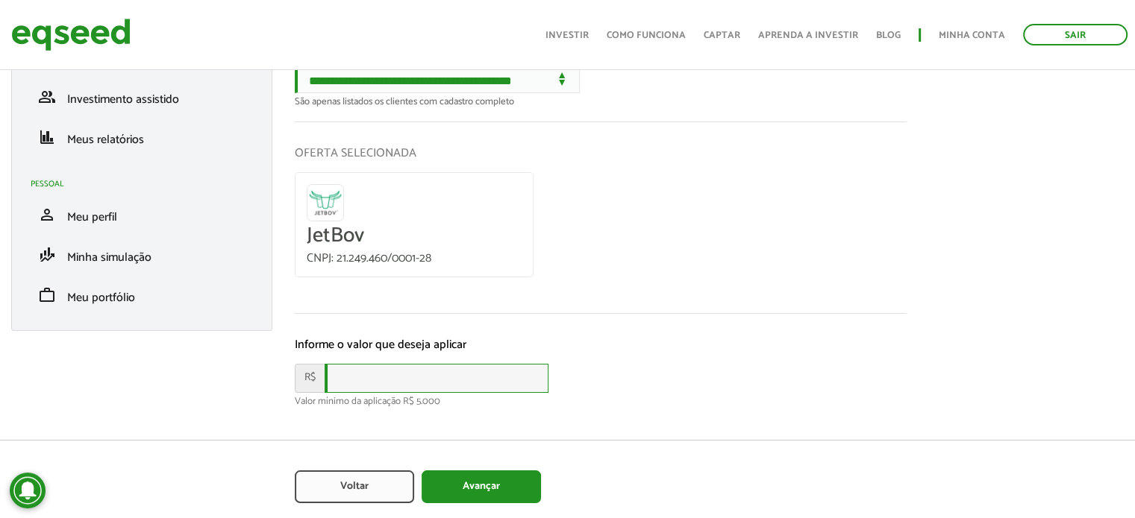
click at [448, 383] on input "text" at bounding box center [436, 378] width 224 height 29
type input "*****"
click at [489, 496] on button "Avançar" at bounding box center [480, 487] width 119 height 33
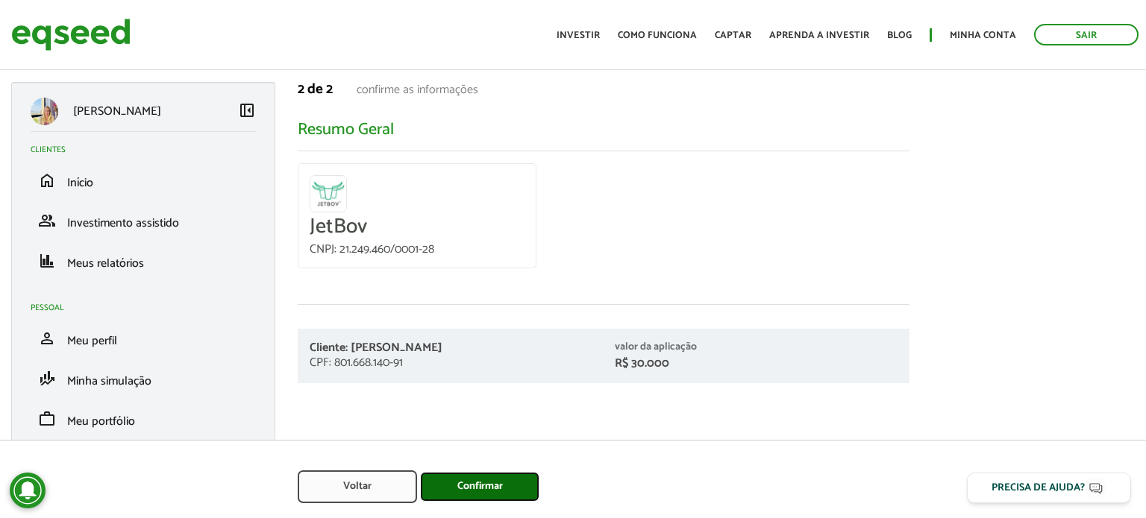
click at [497, 475] on button "Confirmar" at bounding box center [479, 487] width 119 height 30
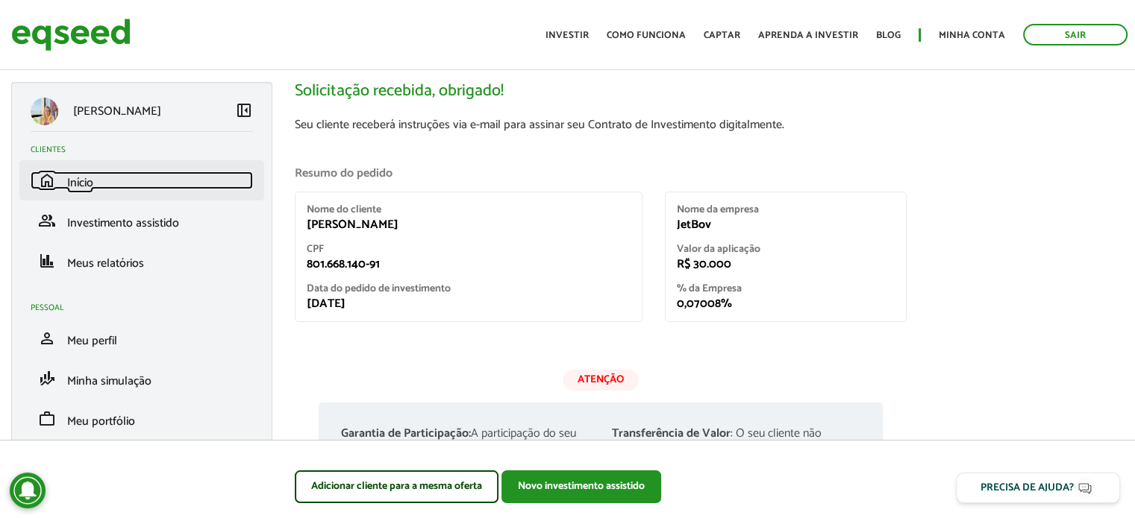
click at [107, 187] on link "home Início" at bounding box center [142, 181] width 222 height 18
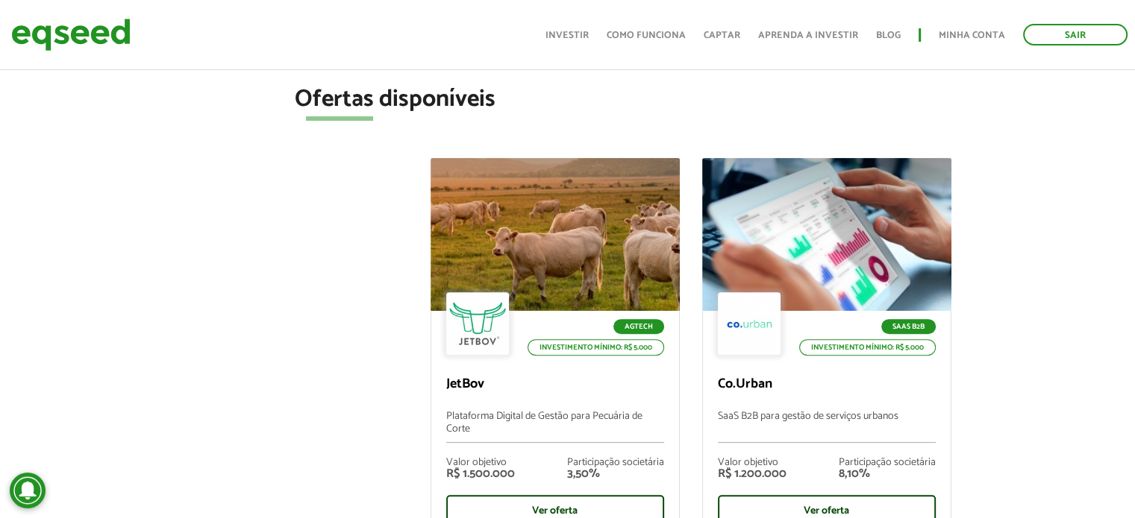
scroll to position [477, 0]
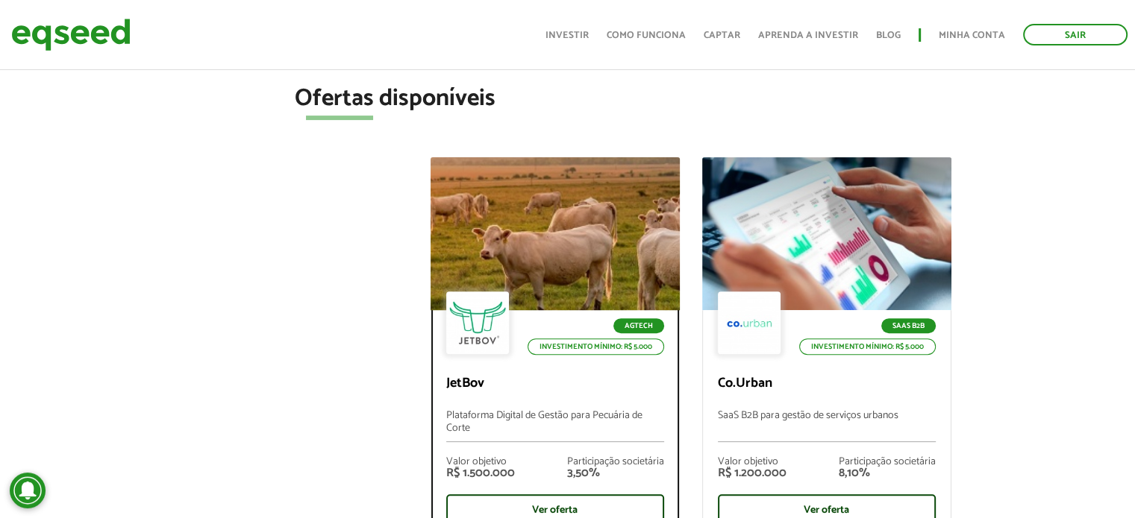
click at [486, 423] on p "Plataforma Digital de Gestão para Pecuária de Corte" at bounding box center [555, 426] width 218 height 32
